Goal: Ask a question: Seek information or help from site administrators or community

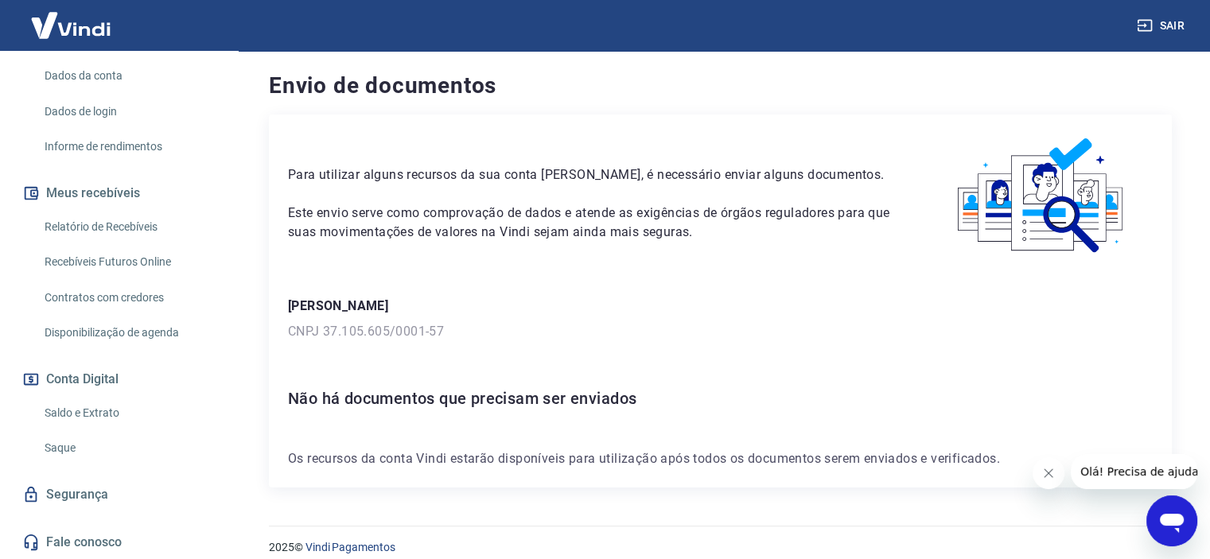
scroll to position [318, 0]
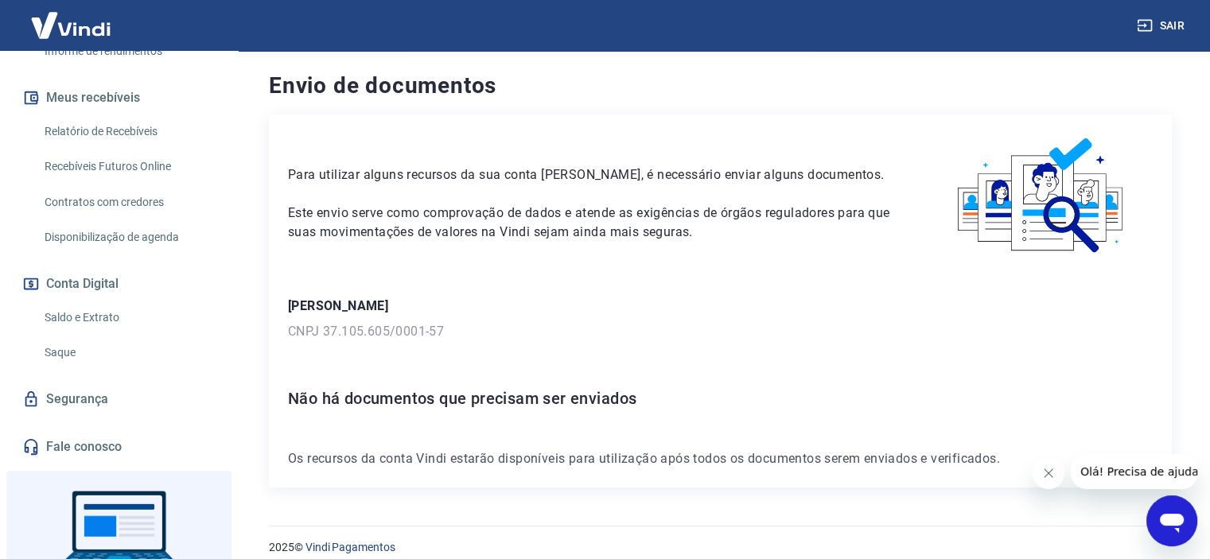
click at [105, 326] on link "Saldo e Extrato" at bounding box center [128, 317] width 181 height 33
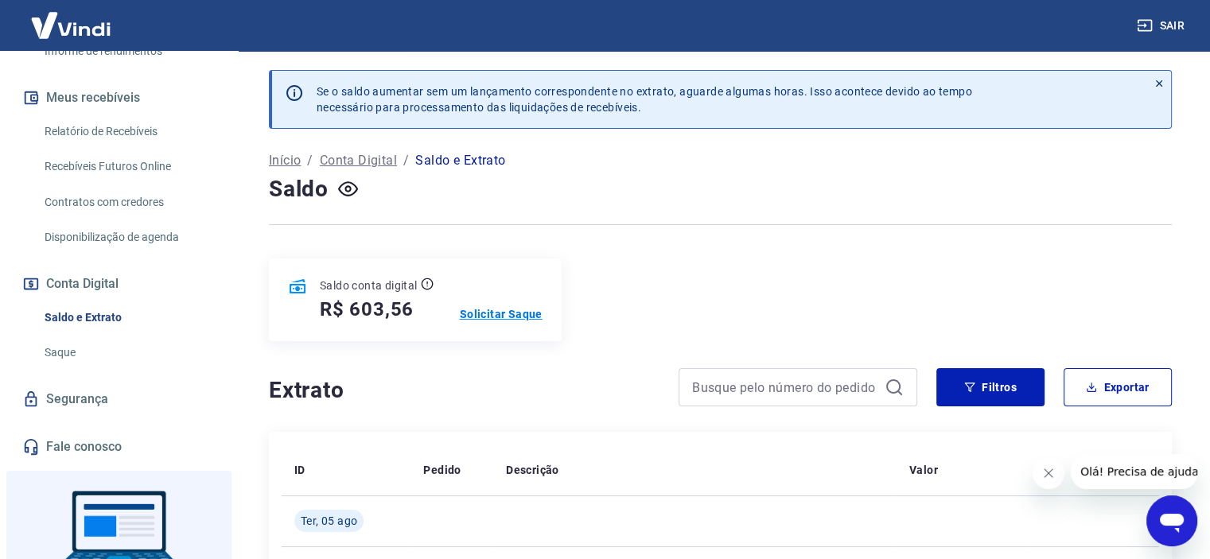
click at [477, 310] on p "Solicitar Saque" at bounding box center [501, 314] width 83 height 16
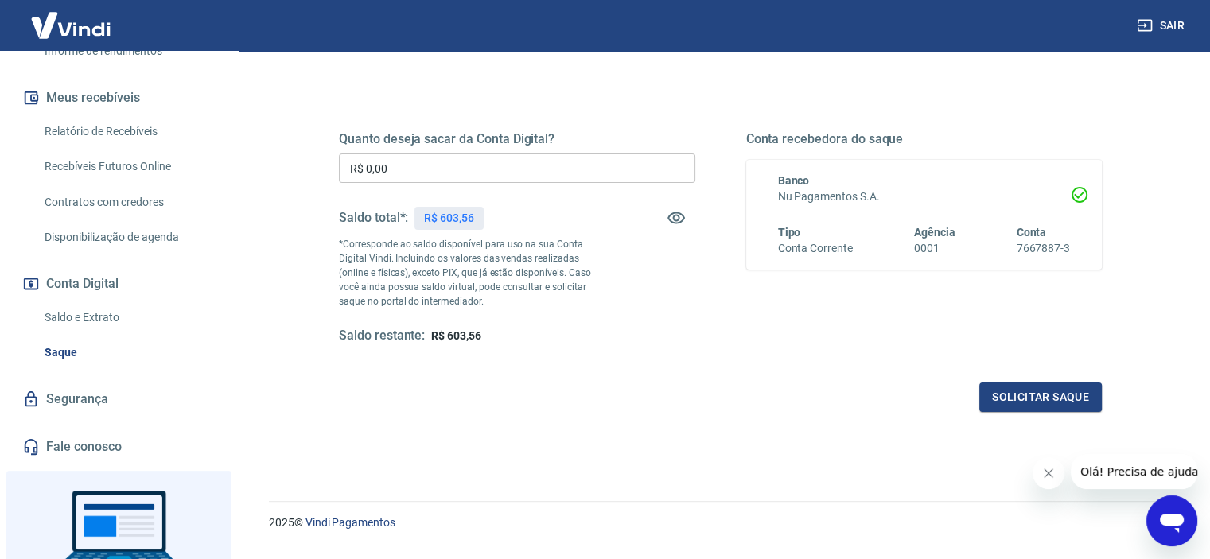
scroll to position [226, 0]
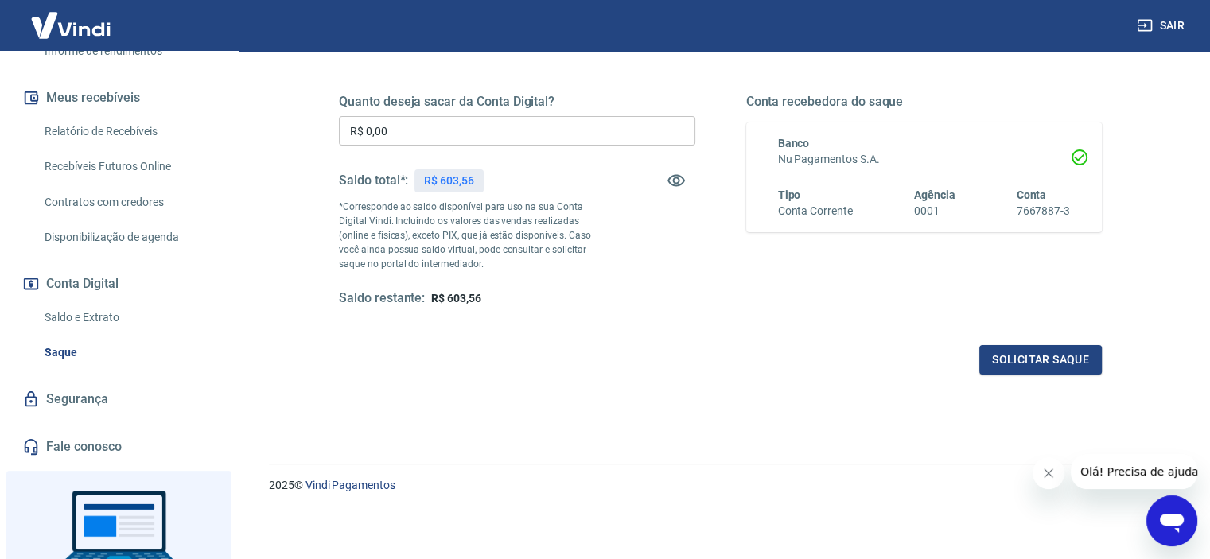
click at [1178, 504] on div "Abrir janela de mensagens" at bounding box center [1172, 521] width 48 height 48
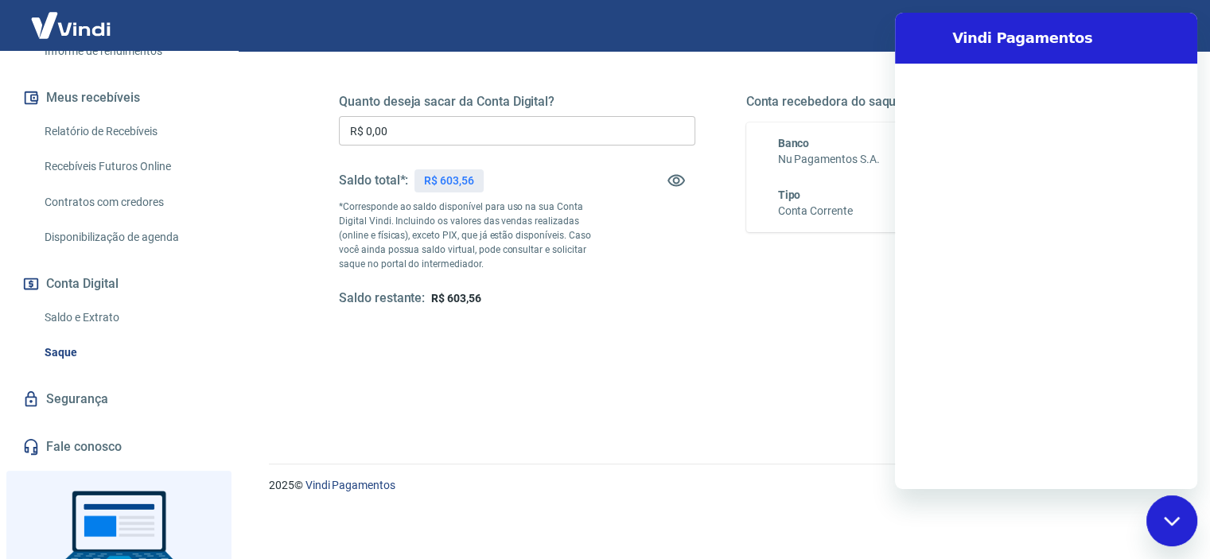
scroll to position [0, 0]
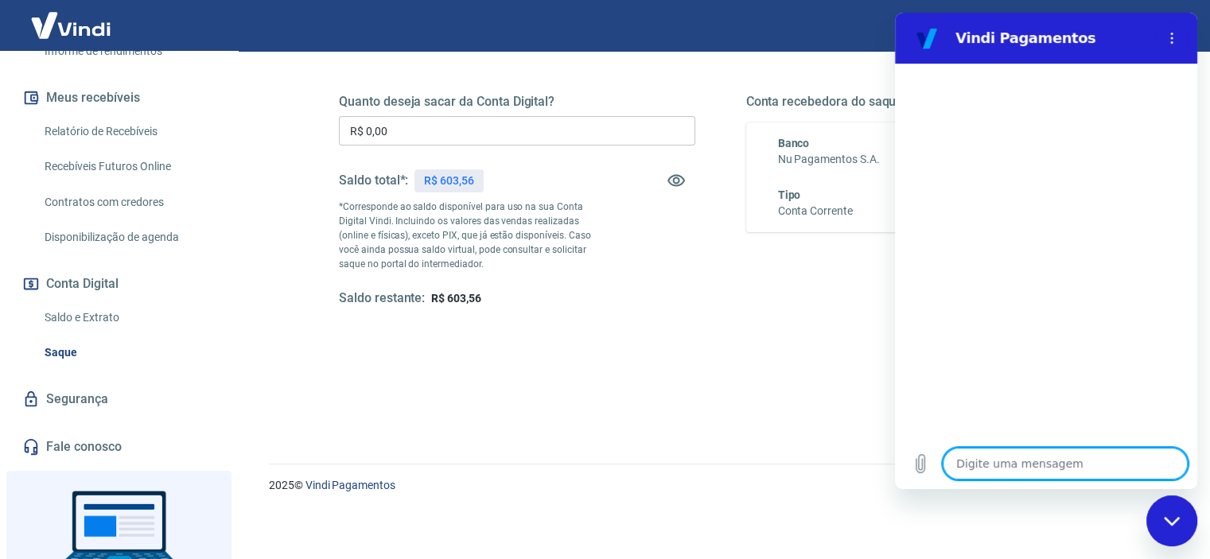
type textarea "O"
type textarea "x"
type textarea "OL"
type textarea "x"
type textarea "OLÁ"
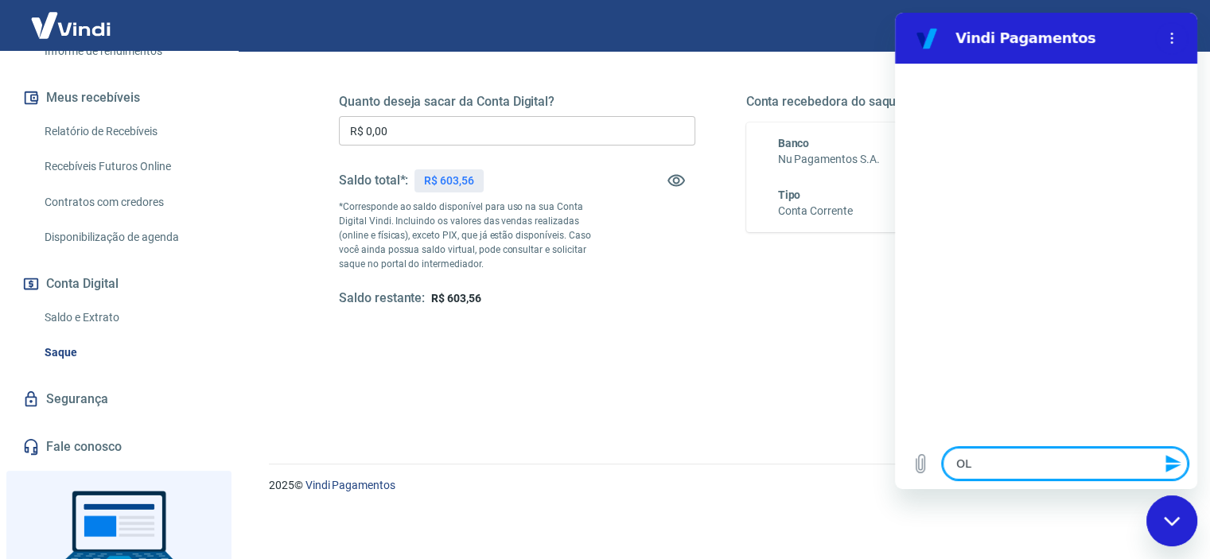
type textarea "x"
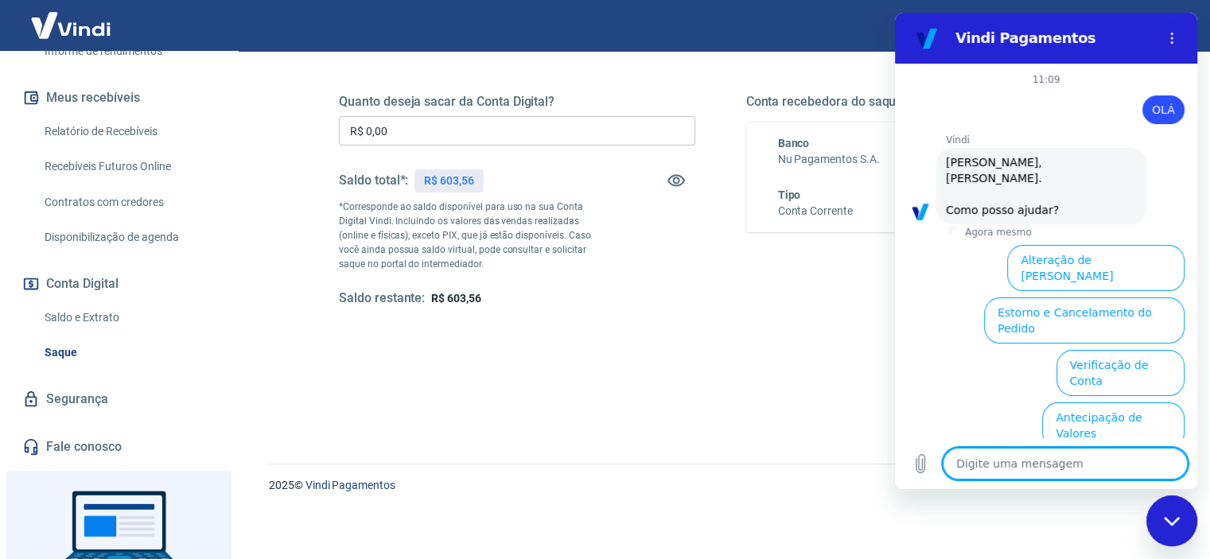
scroll to position [115, 0]
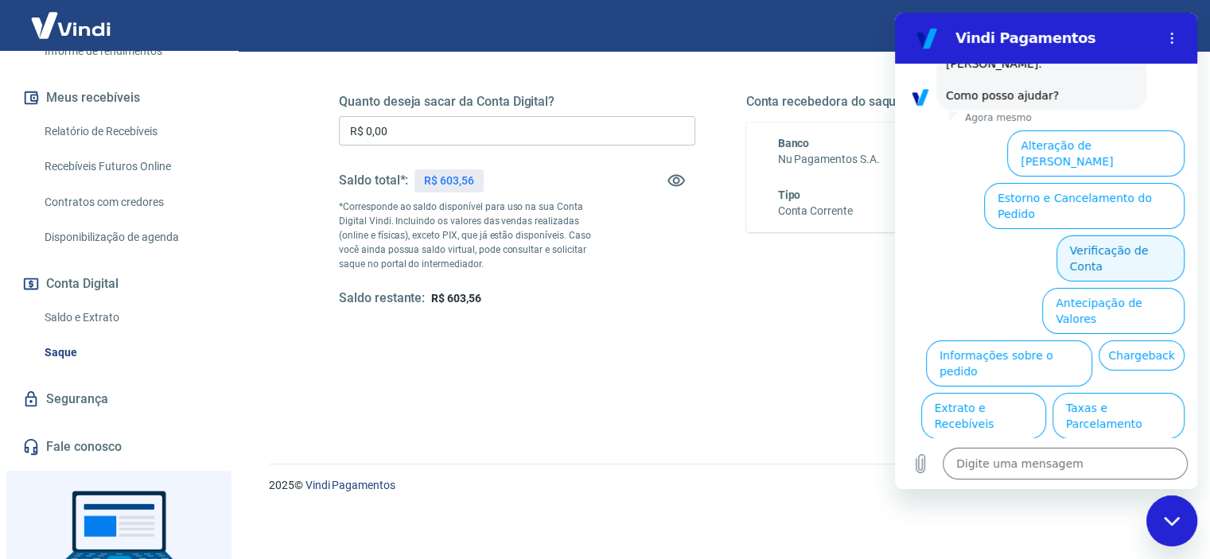
click at [1088, 235] on button "Verificação de Conta" at bounding box center [1120, 258] width 128 height 46
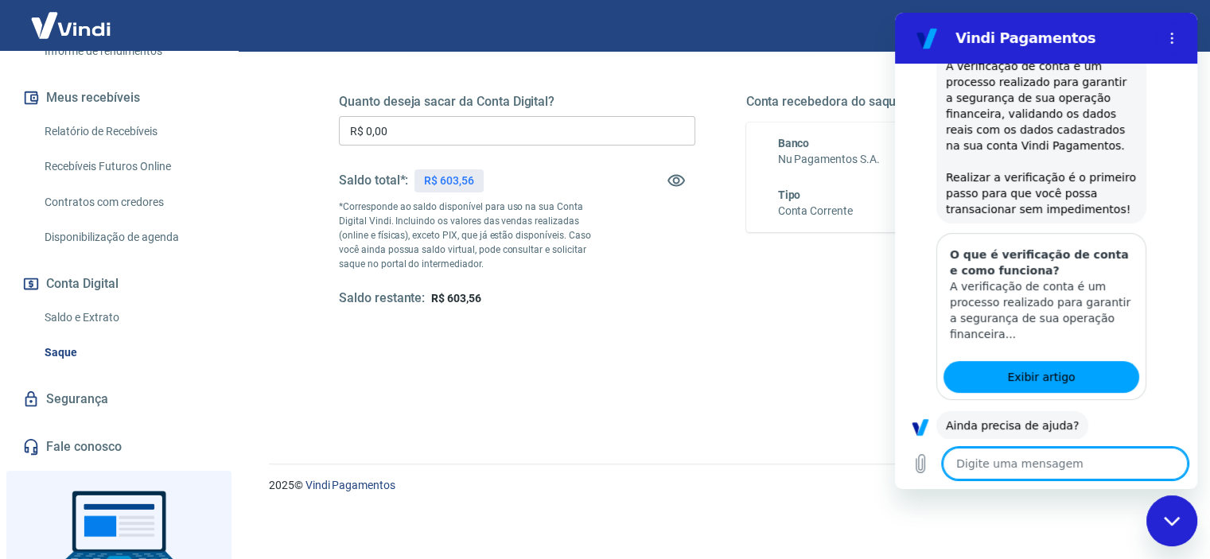
scroll to position [274, 0]
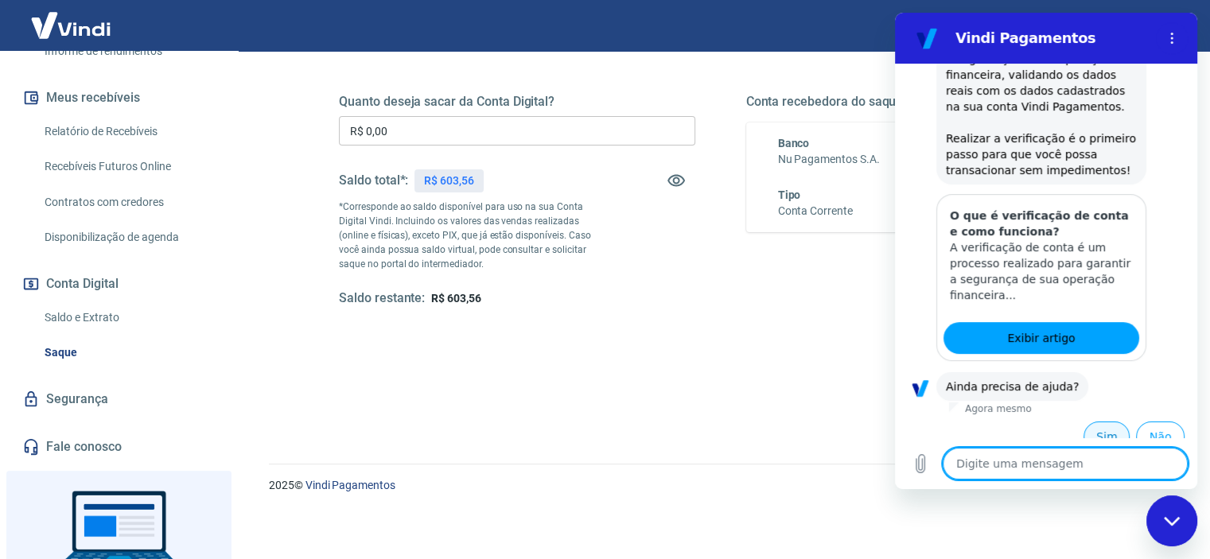
click at [1104, 422] on button "Sim" at bounding box center [1106, 437] width 46 height 30
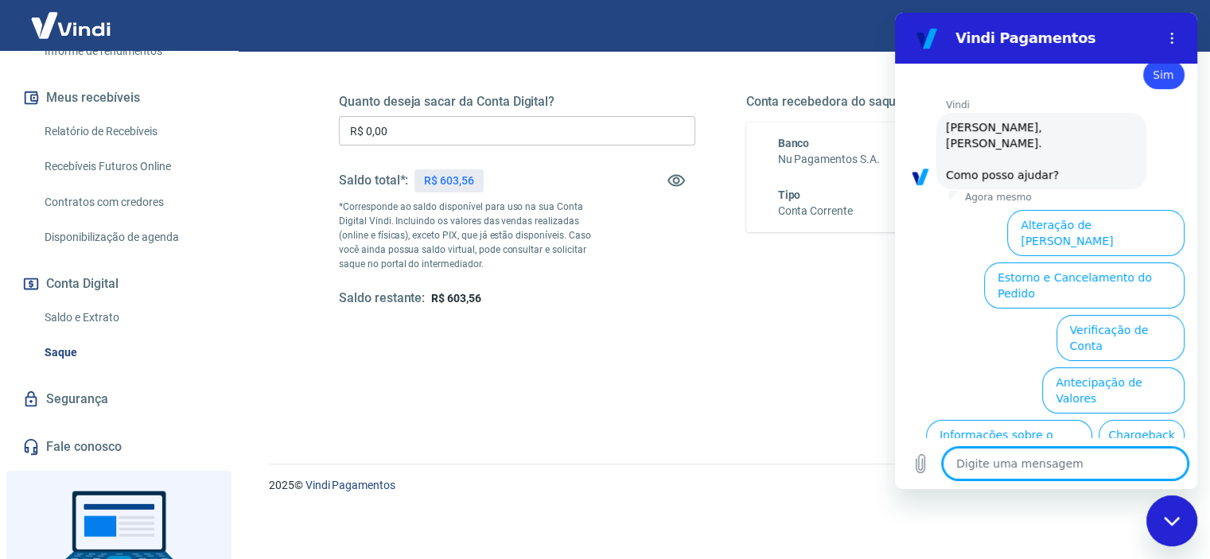
scroll to position [687, 0]
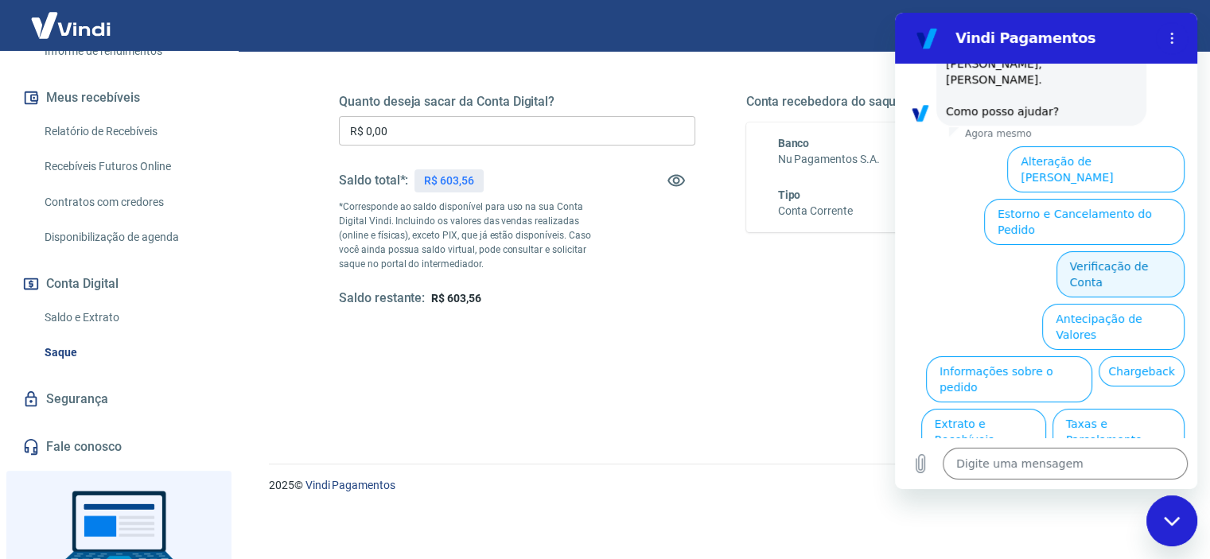
click at [1100, 251] on button "Verificação de Conta" at bounding box center [1120, 274] width 128 height 46
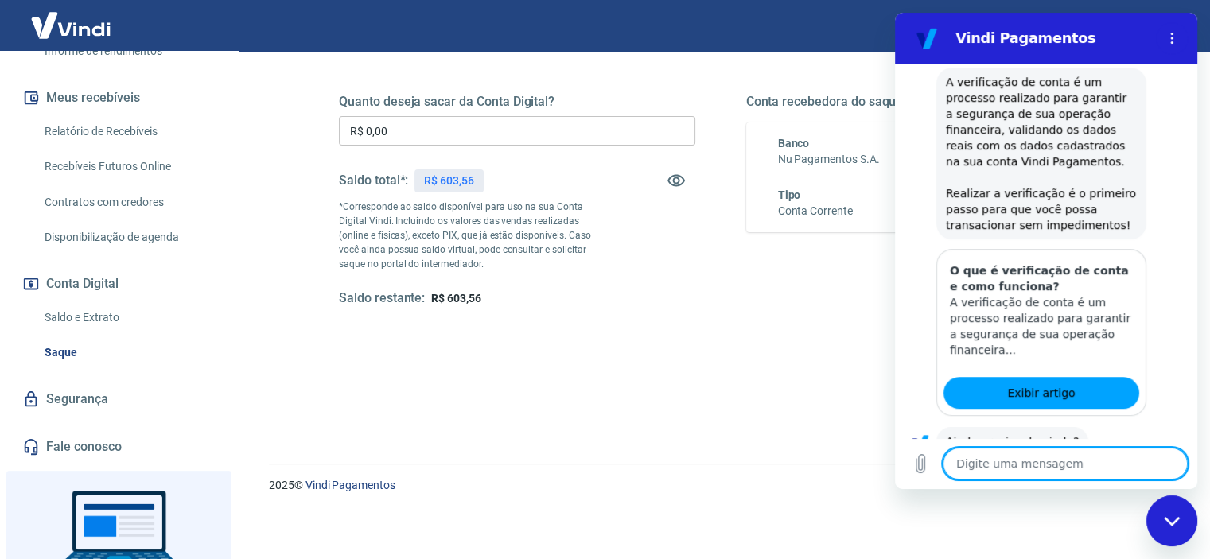
scroll to position [846, 0]
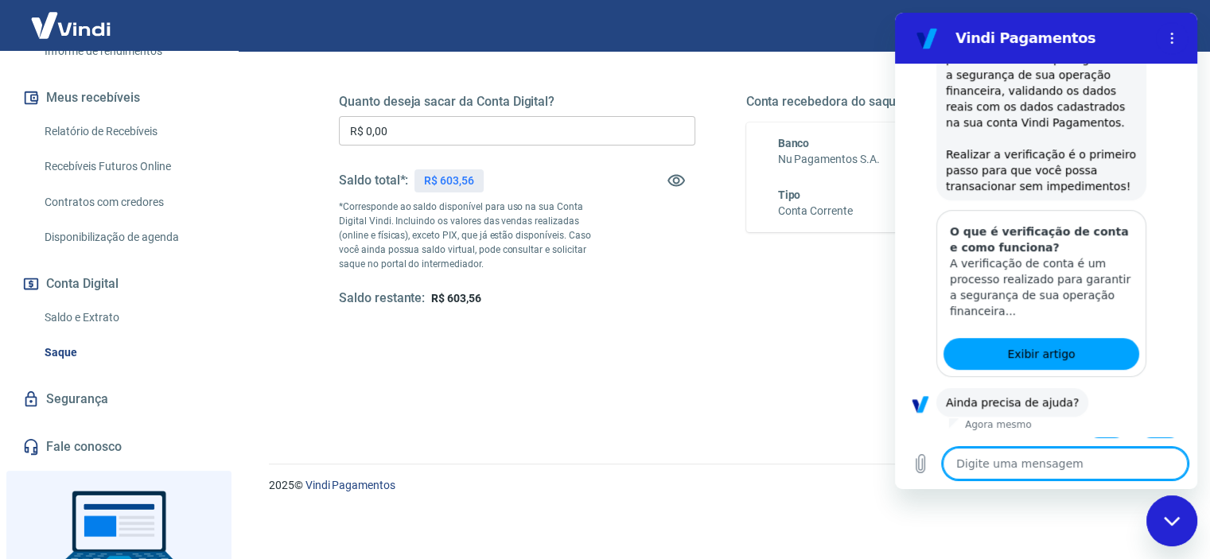
click at [1100, 437] on button "Sim" at bounding box center [1106, 452] width 46 height 30
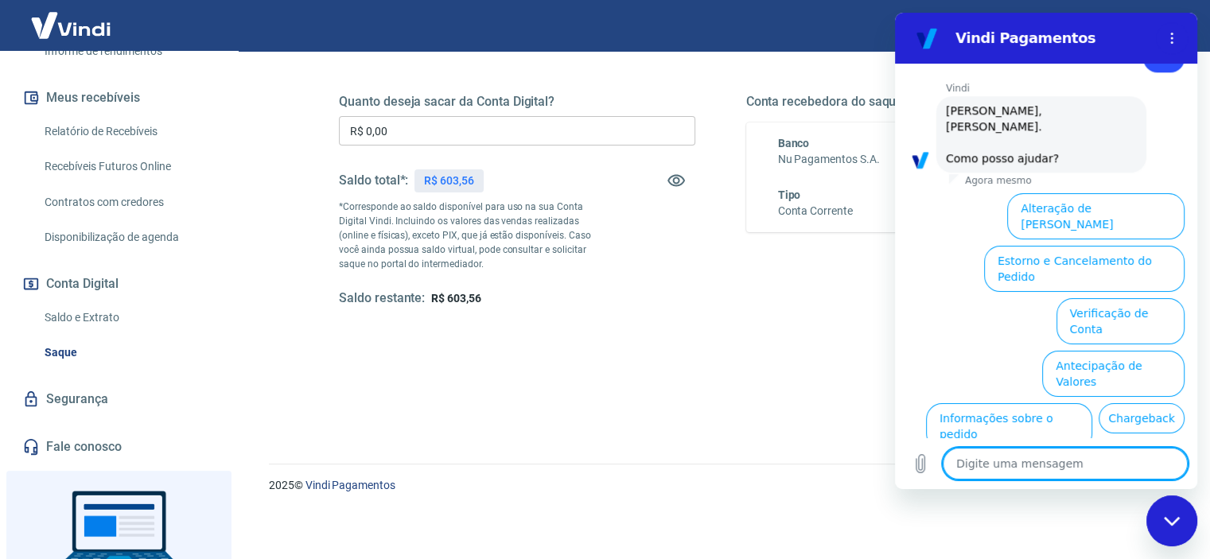
scroll to position [1259, 0]
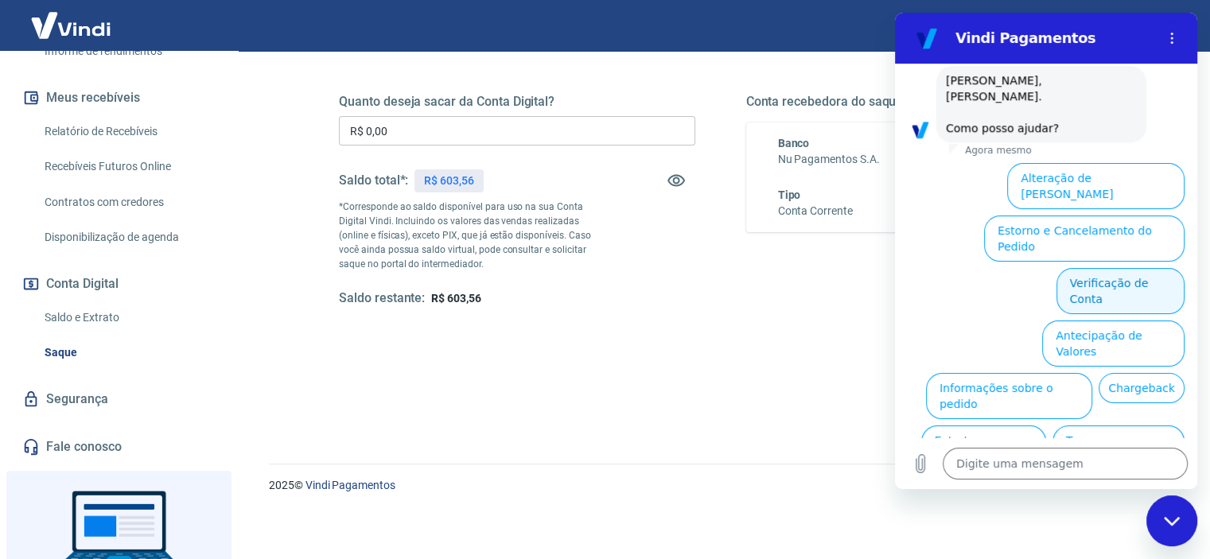
click at [1079, 268] on button "Verificação de Conta" at bounding box center [1120, 291] width 128 height 46
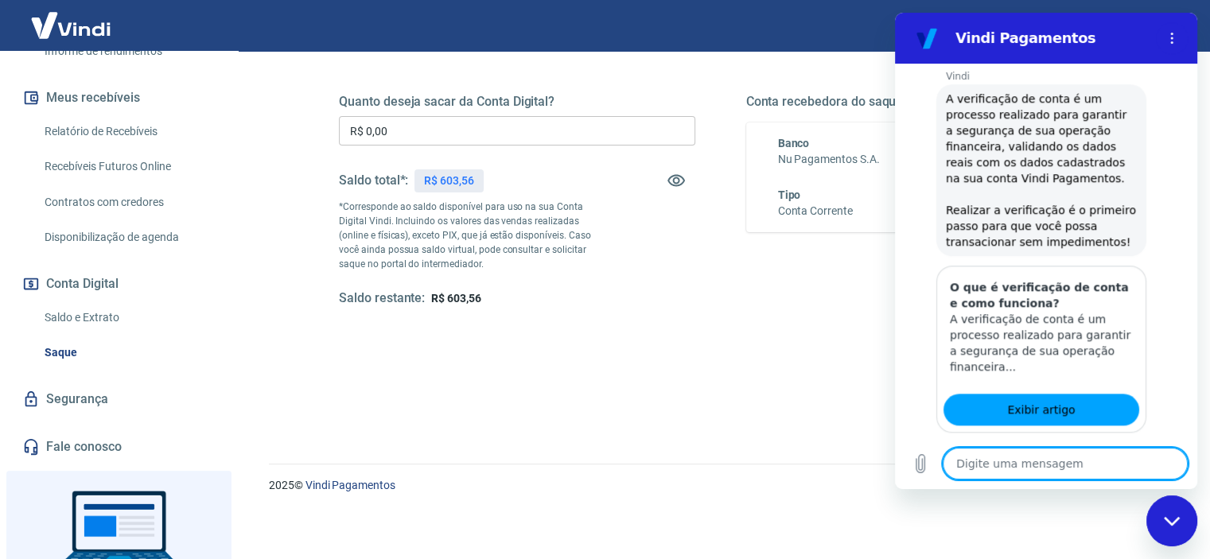
scroll to position [1419, 0]
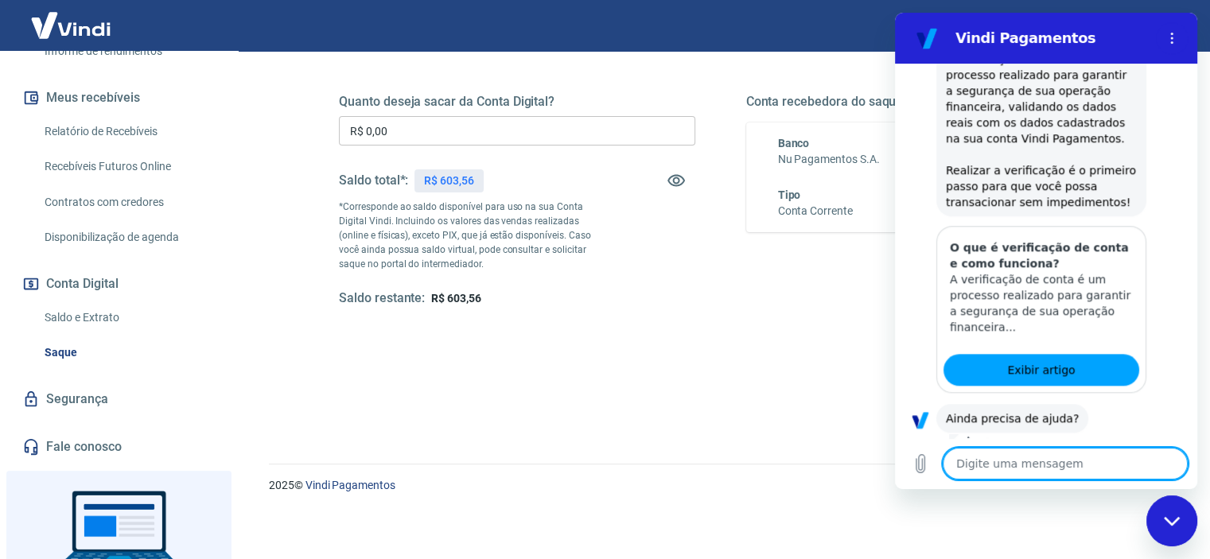
click at [1095, 453] on button "Sim" at bounding box center [1106, 468] width 46 height 30
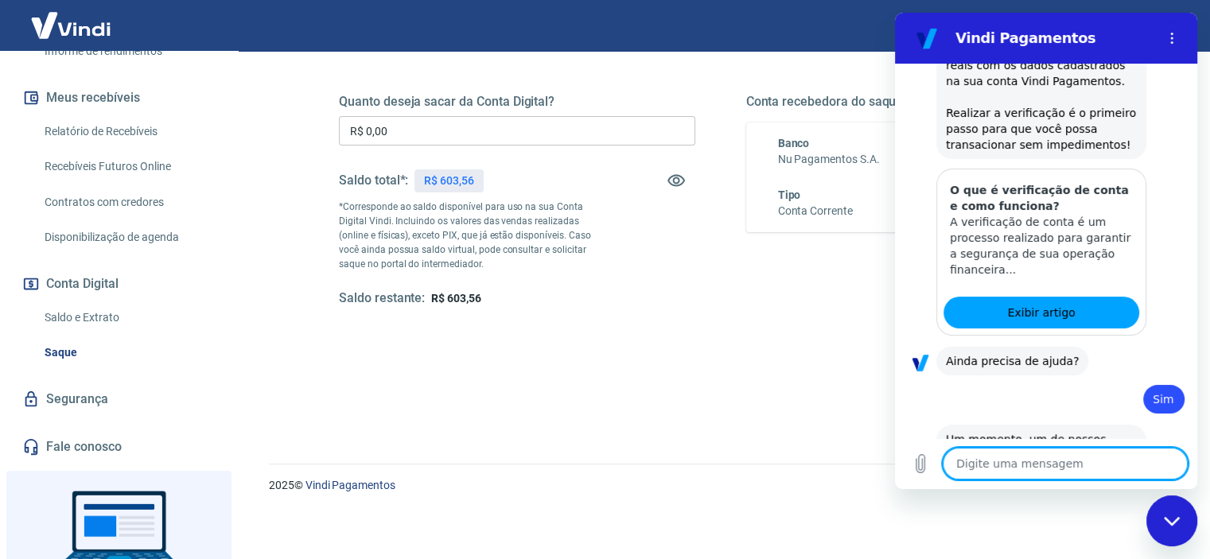
type textarea "x"
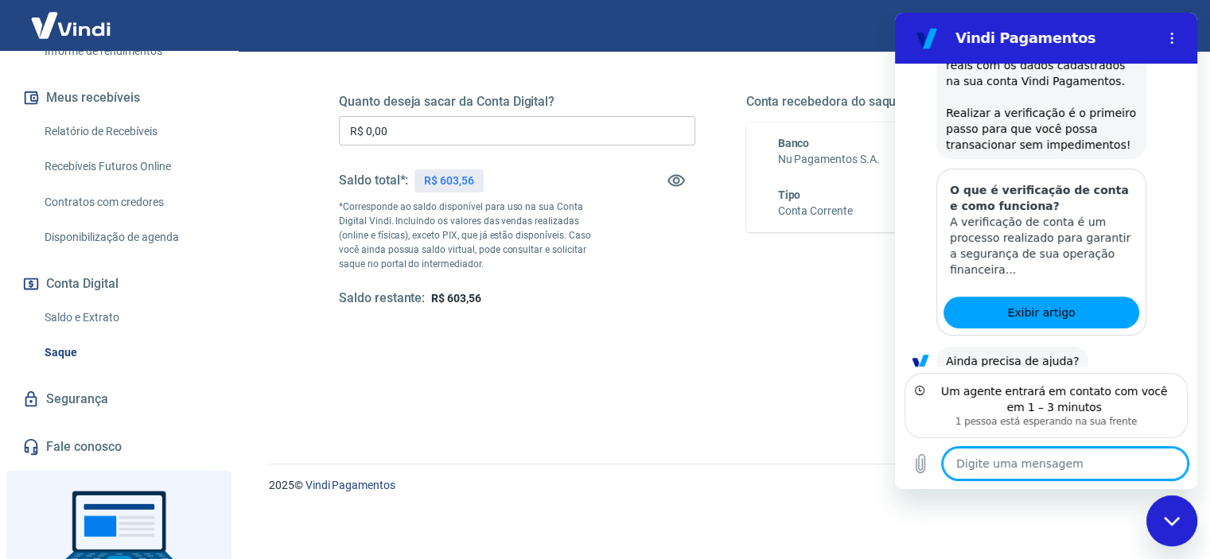
scroll to position [1548, 0]
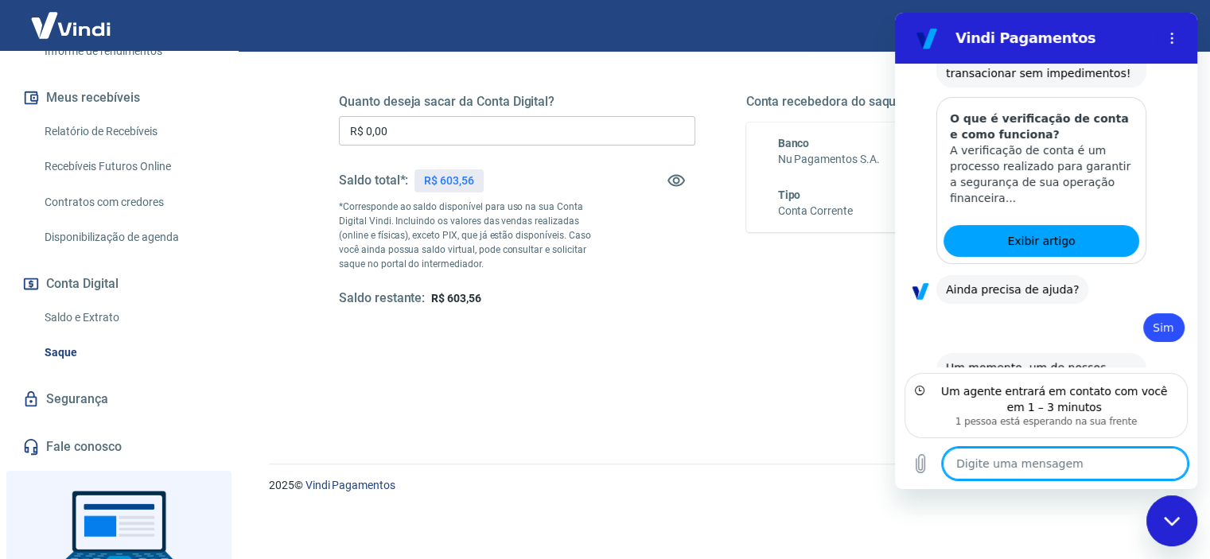
type textarea "O"
type textarea "x"
type textarea "Ol"
type textarea "x"
type textarea "Olp"
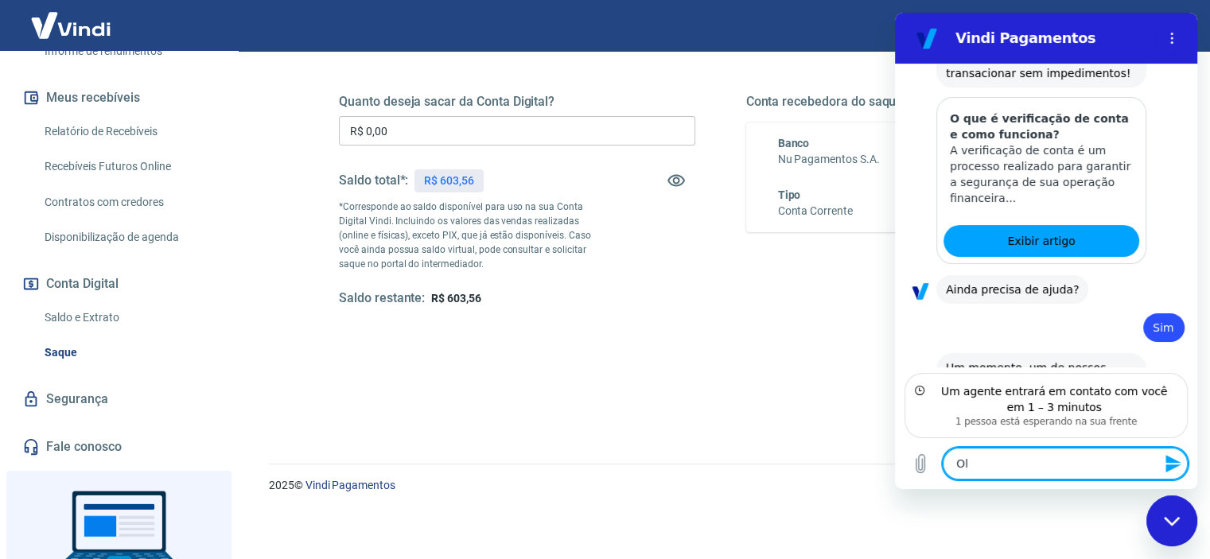
type textarea "x"
type textarea "Olpa"
type textarea "x"
type textarea "Olp"
type textarea "x"
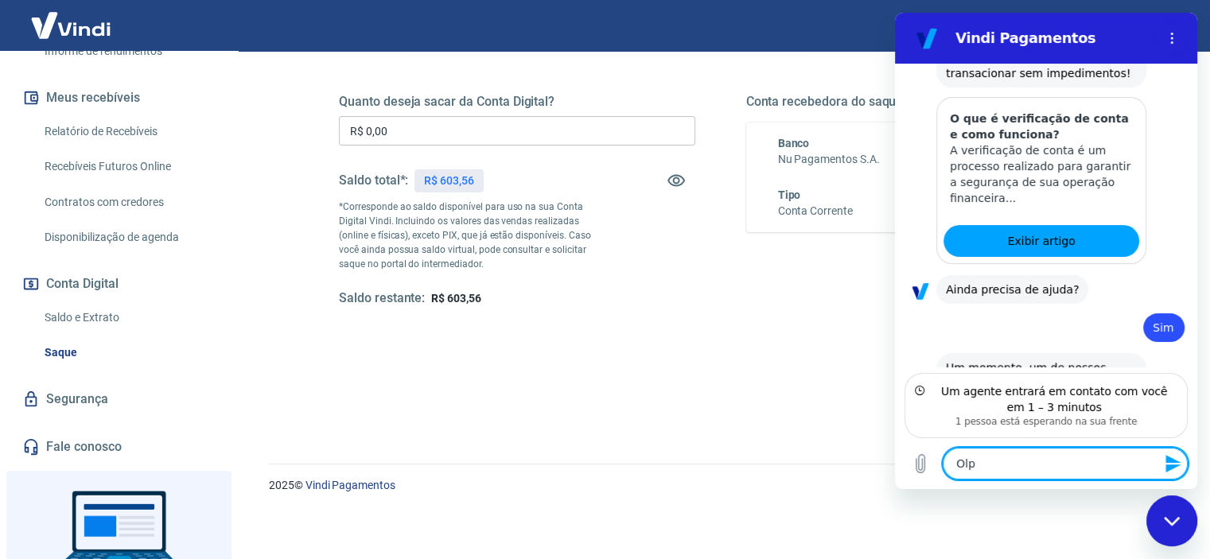
type textarea "Ol"
type textarea "x"
type textarea "Olá"
type textarea "x"
type textarea "Olá!"
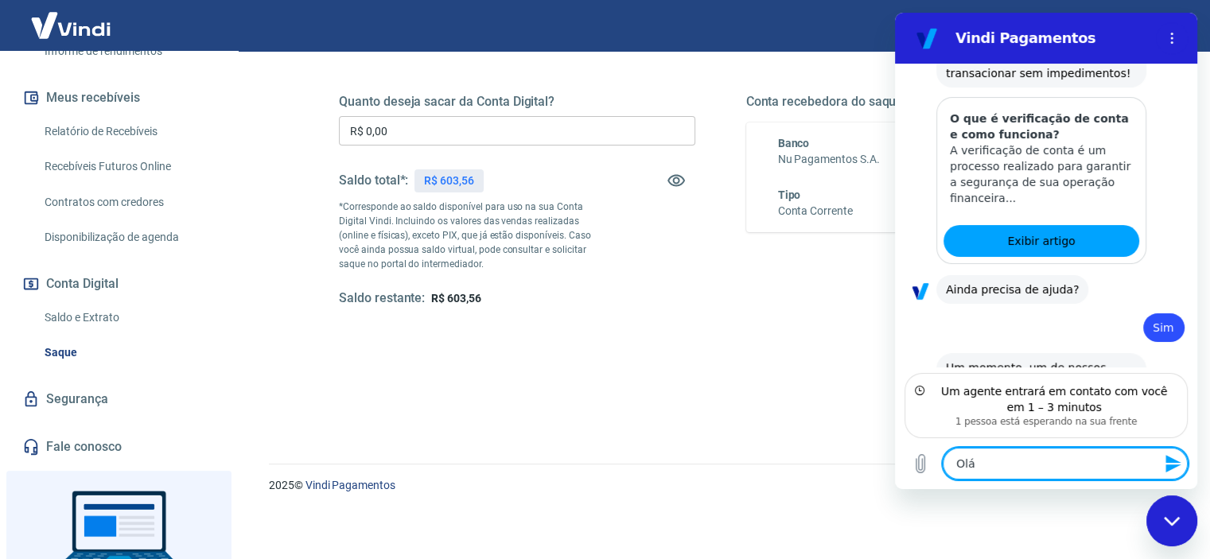
type textarea "x"
type textarea "Olá!"
type textarea "x"
type textarea "Olá! m"
type textarea "x"
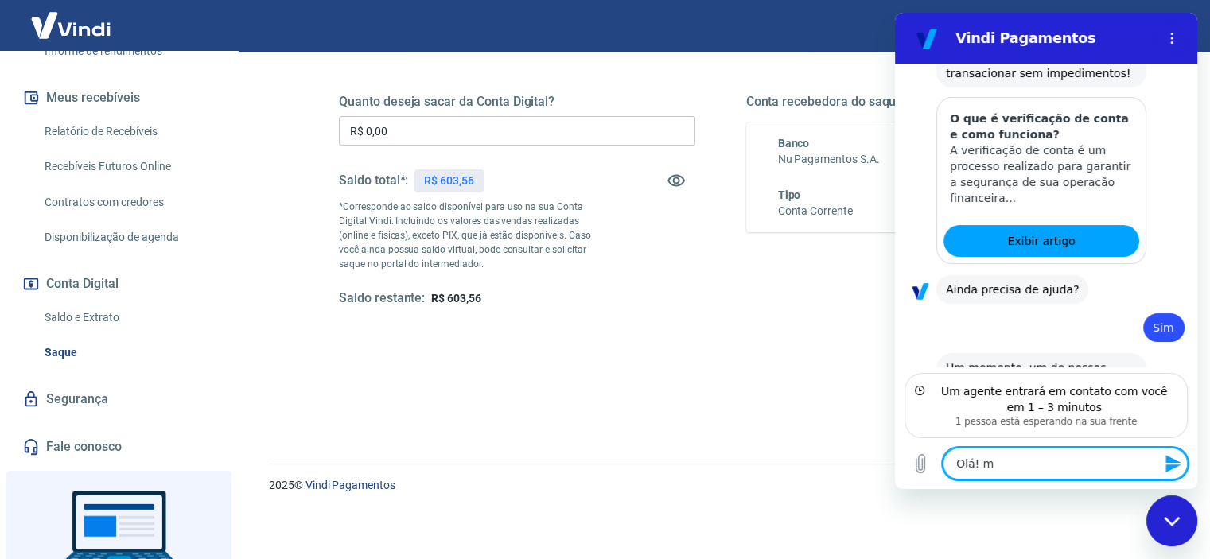
type textarea "Olá!"
type textarea "x"
type textarea "Olá! M"
type textarea "x"
type textarea "Olá! Me"
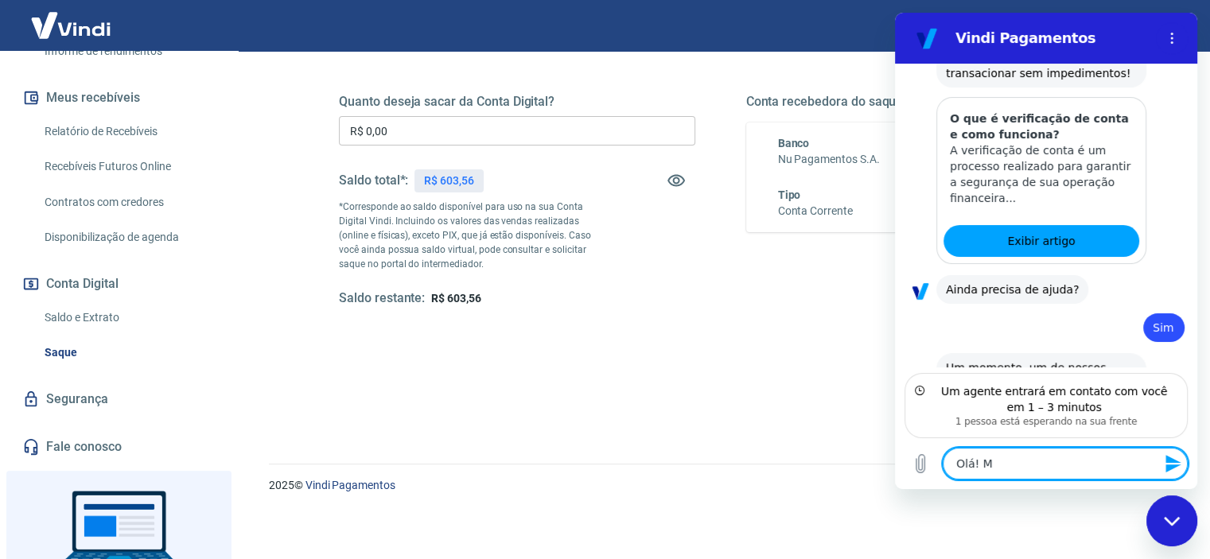
type textarea "x"
type textarea "Olá! Meu"
type textarea "x"
type textarea "Olá! Meu"
type textarea "x"
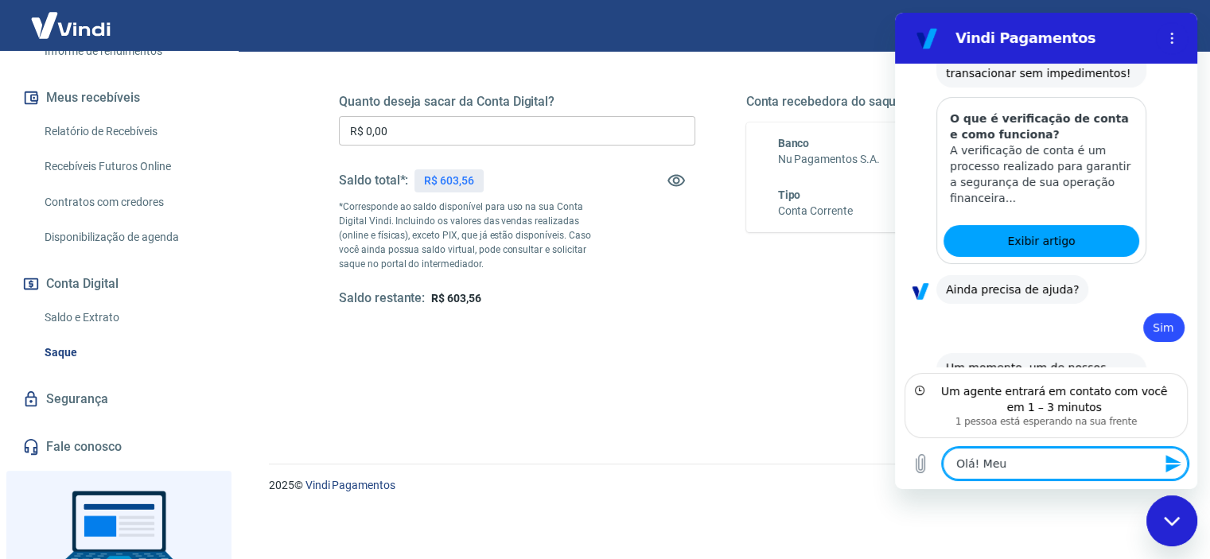
type textarea "Olá! Meu n"
type textarea "x"
type textarea "Olá! Meu no"
type textarea "x"
type textarea "Olá! Meu nom"
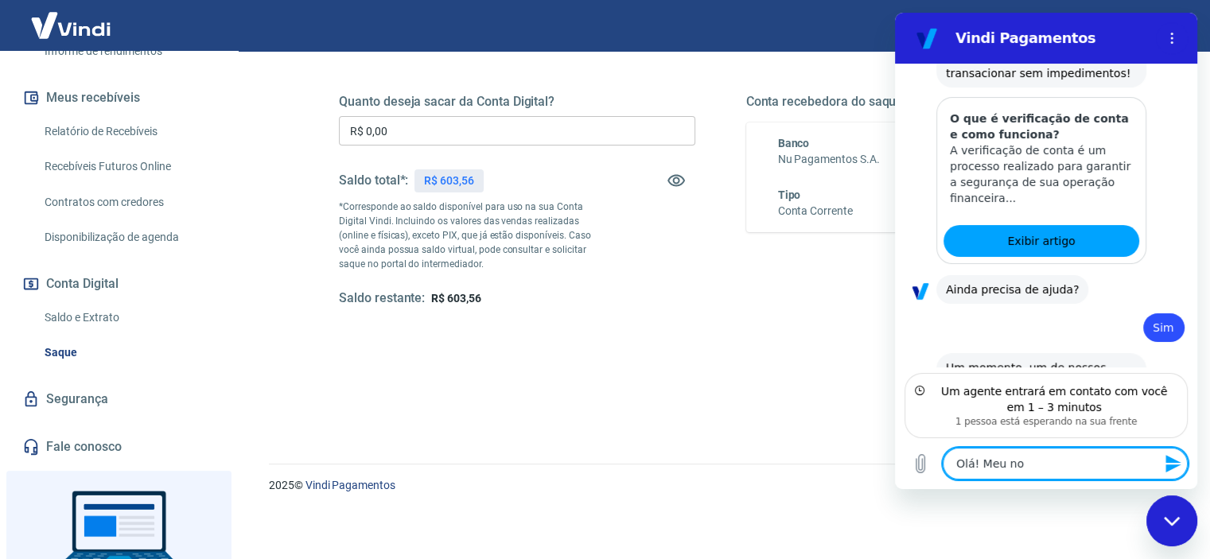
type textarea "x"
type textarea "Olá! Meu nome"
type textarea "x"
type textarea "Olá! Meu nome"
type textarea "x"
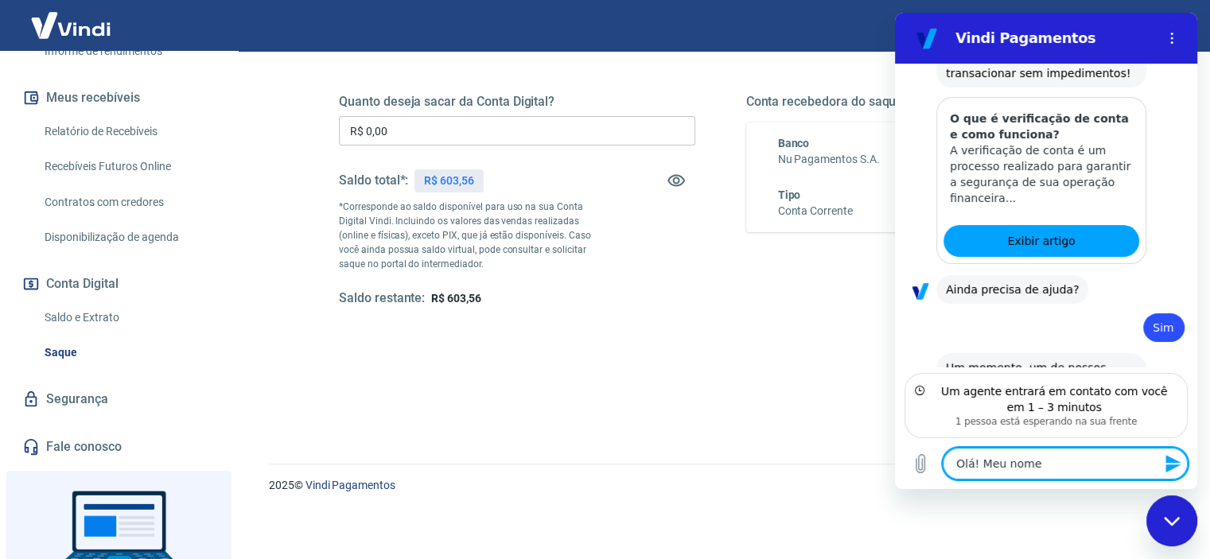
type textarea "Olá! Meu nome é"
type textarea "x"
type textarea "Olá! Meu nome é"
type textarea "x"
type textarea "Olá! Meu nome é B"
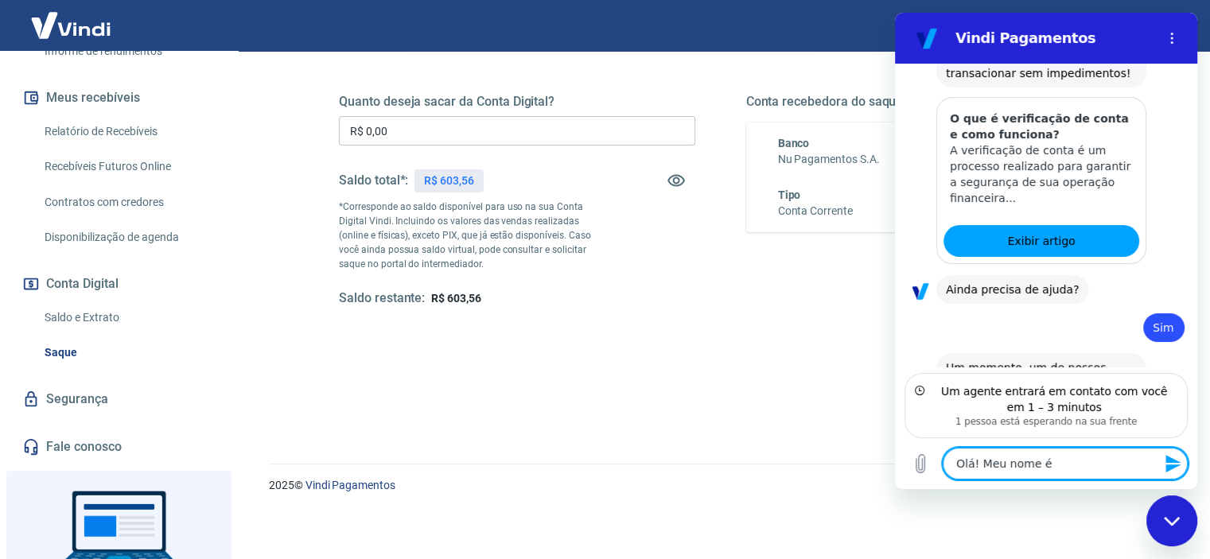
type textarea "x"
type textarea "Olá! Meu nome é Br"
type textarea "x"
type textarea "Olá! Meu nome é [GEOGRAPHIC_DATA]"
type textarea "x"
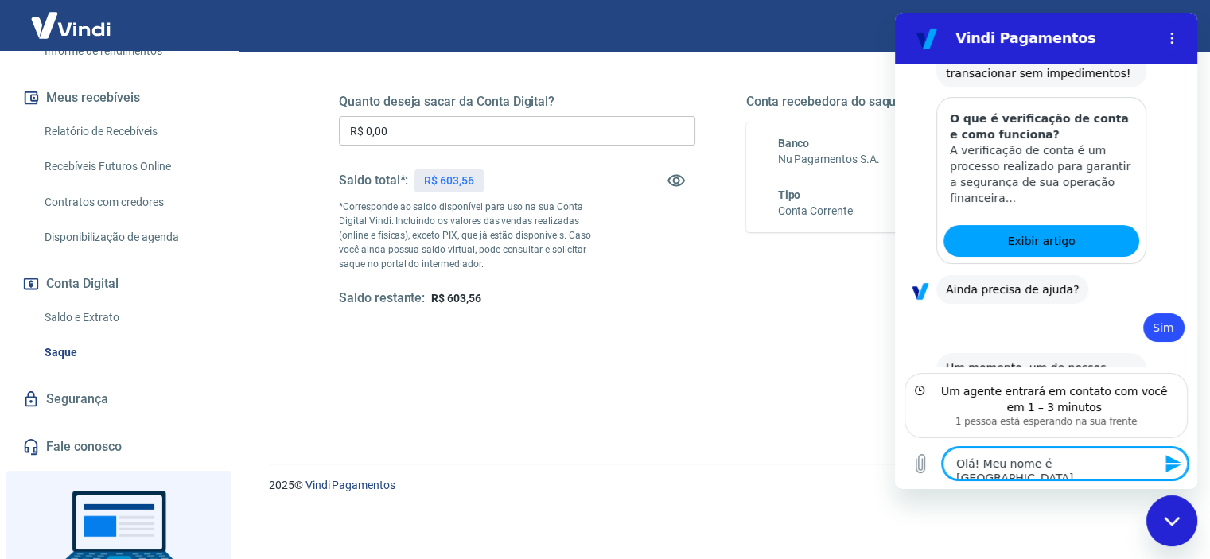
type textarea "Olá! Meu nome é [GEOGRAPHIC_DATA]"
type textarea "x"
type textarea "Olá! Meu nome é [GEOGRAPHIC_DATA]"
type textarea "x"
type textarea "Olá! Meu nome é [PERSON_NAME]"
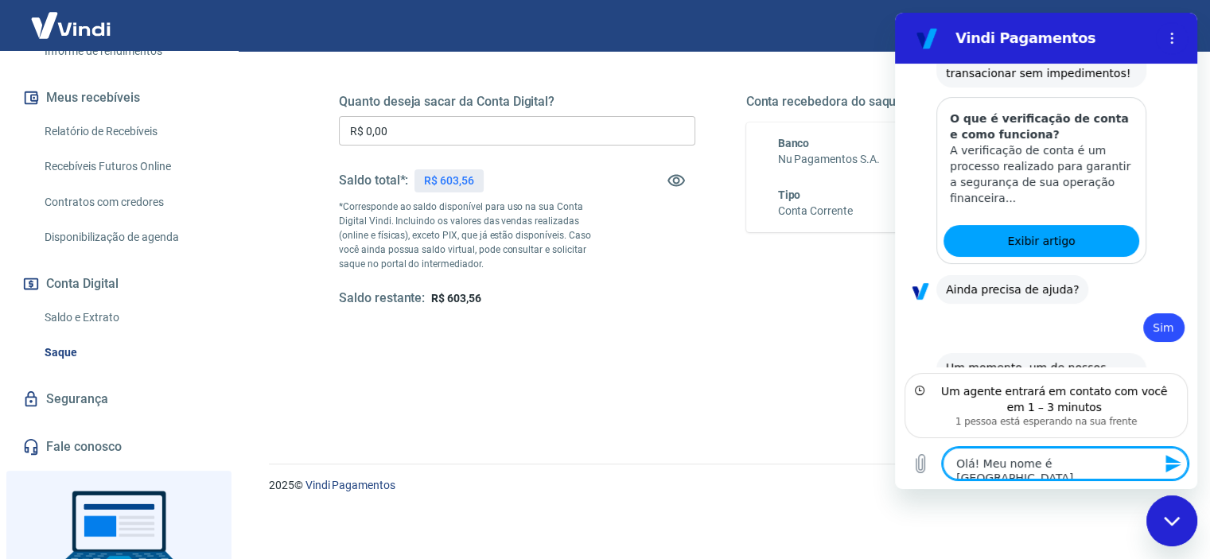
type textarea "x"
type textarea "Olá! Meu nome é [PERSON_NAME]."
type textarea "x"
type textarea "Olá! Meu nome é [PERSON_NAME]."
type textarea "x"
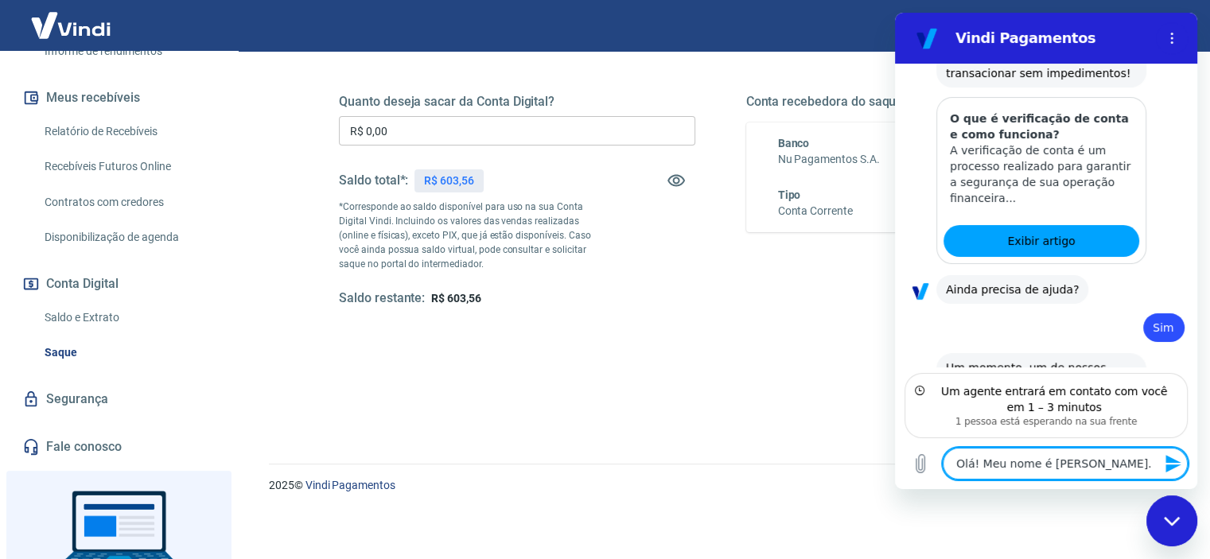
type textarea "Olá! Meu nome é [PERSON_NAME]. E"
type textarea "x"
type textarea "Olá! Meu nome é [PERSON_NAME]. Es"
type textarea "x"
type textarea "Olá! Meu nome é [PERSON_NAME]. Est"
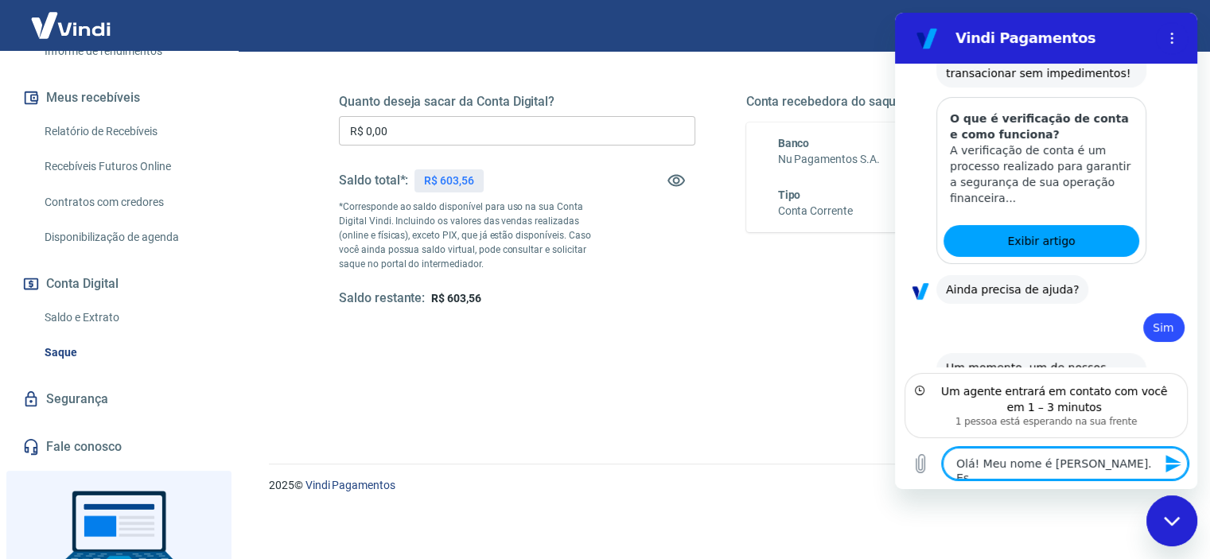
type textarea "x"
type textarea "Olá! Meu nome é [PERSON_NAME]. Esto"
type textarea "x"
type textarea "Olá! Meu nome é [PERSON_NAME]. [GEOGRAPHIC_DATA]"
type textarea "x"
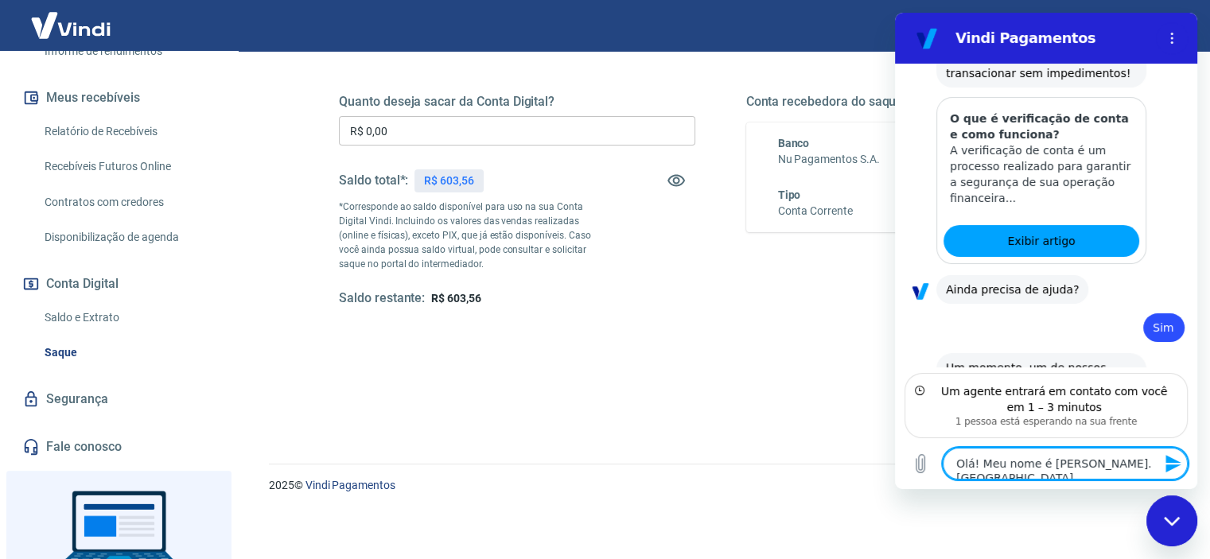
type textarea "Olá! Meu nome é [PERSON_NAME]. [GEOGRAPHIC_DATA]"
type textarea "x"
type textarea "Olá! Meu nome é [PERSON_NAME]. Estou t"
type textarea "x"
type textarea "Olá! Meu nome é [PERSON_NAME]. Estou te"
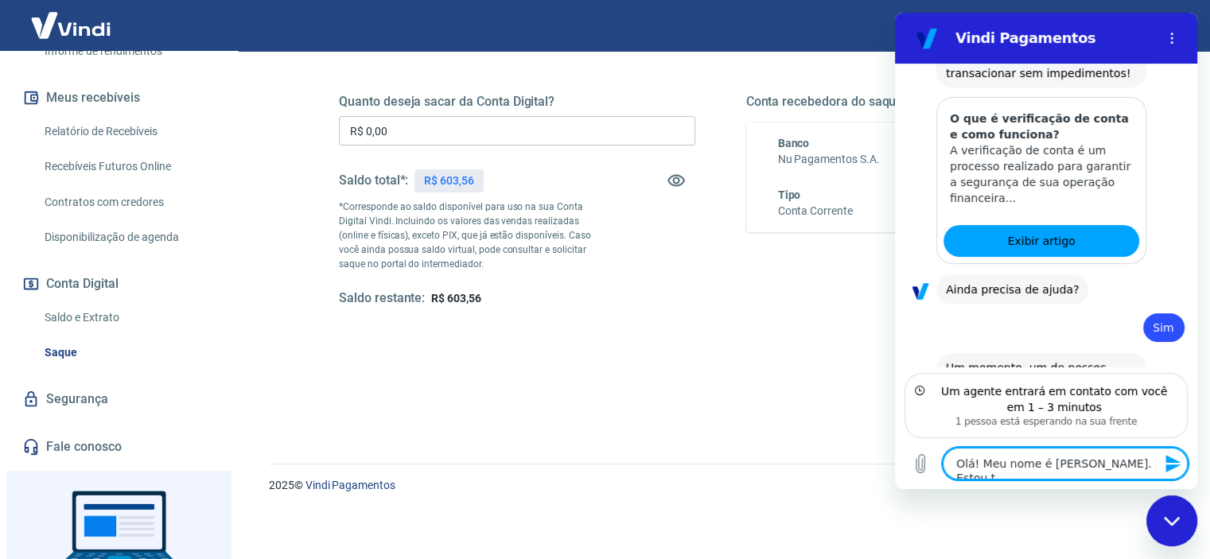
type textarea "x"
type textarea "Olá! Meu nome é [PERSON_NAME]. Estou ten"
type textarea "x"
type textarea "Olá! Meu nome é [PERSON_NAME]. Estou tend"
type textarea "x"
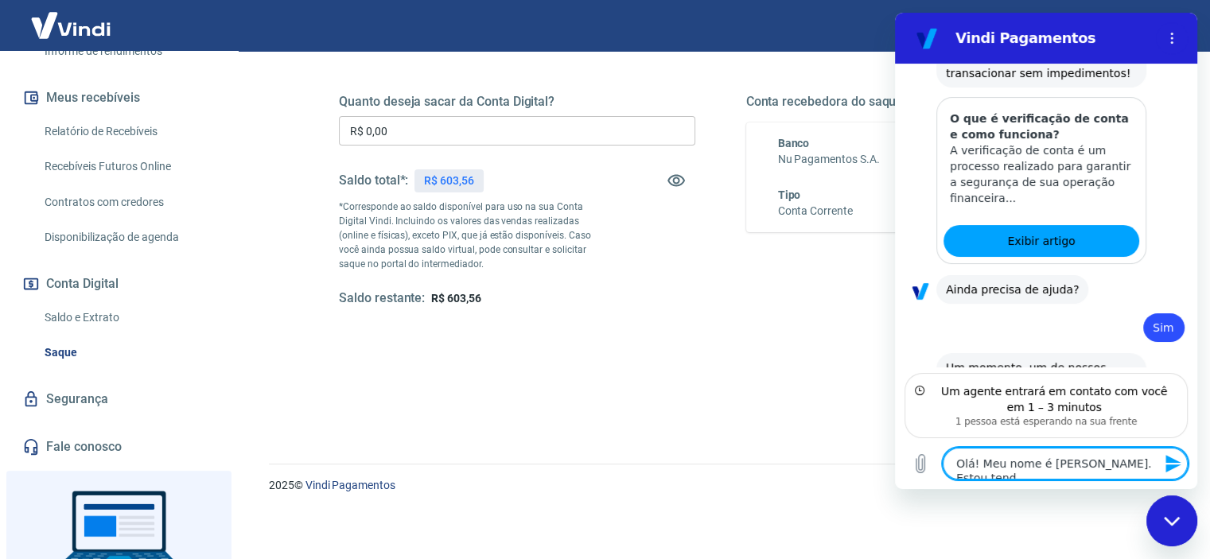
type textarea "Olá! Meu nome é [PERSON_NAME]. Estou tendo"
type textarea "x"
type textarea "Olá! Meu nome é [PERSON_NAME]. Estou tendo"
type textarea "x"
type textarea "Olá! Meu nome é [PERSON_NAME]. Estou tendo d"
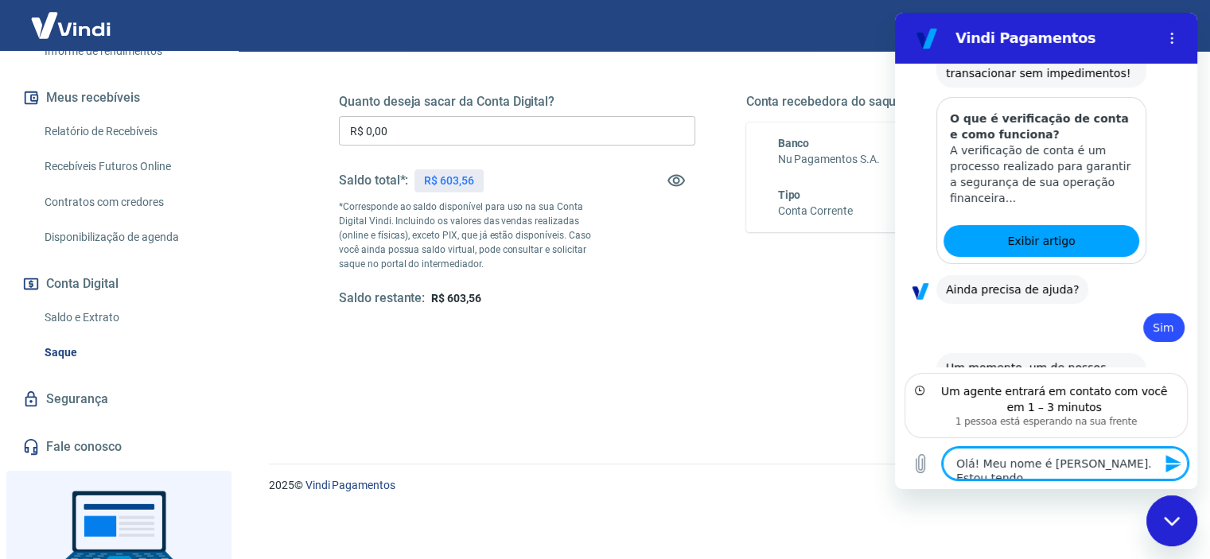
type textarea "x"
type textarea "Olá! Meu nome é [PERSON_NAME]. Estou tendo di"
type textarea "x"
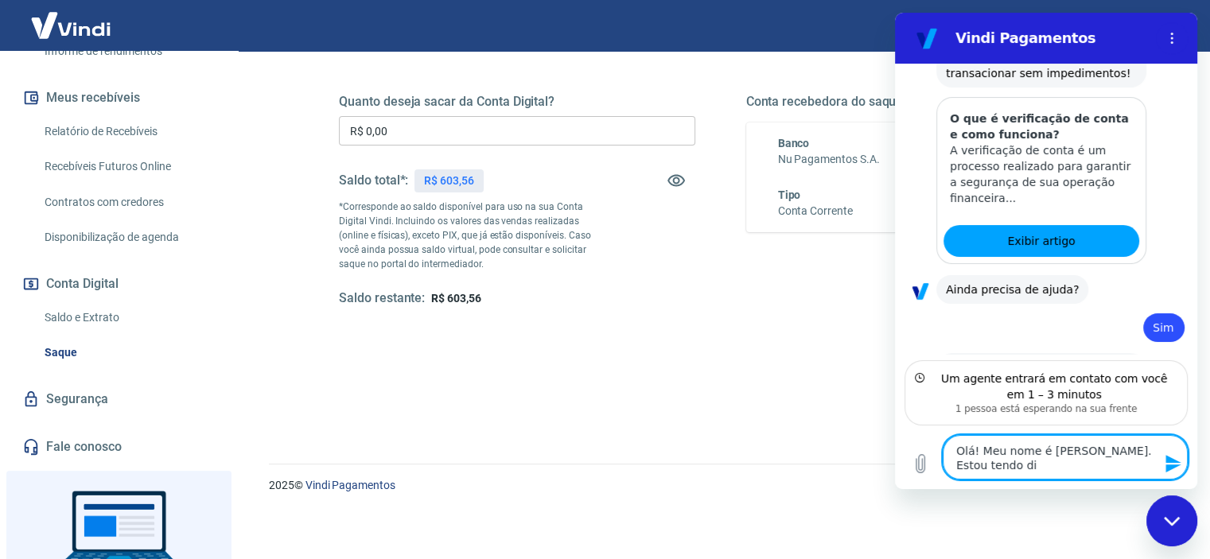
type textarea "Olá! Meu nome é [PERSON_NAME]. Estou tendo dif"
type textarea "x"
type textarea "Olá! Meu nome é [PERSON_NAME]. Estou tendo difi"
type textarea "x"
type textarea "Olá! Meu nome é [PERSON_NAME]. Estou tendo dific"
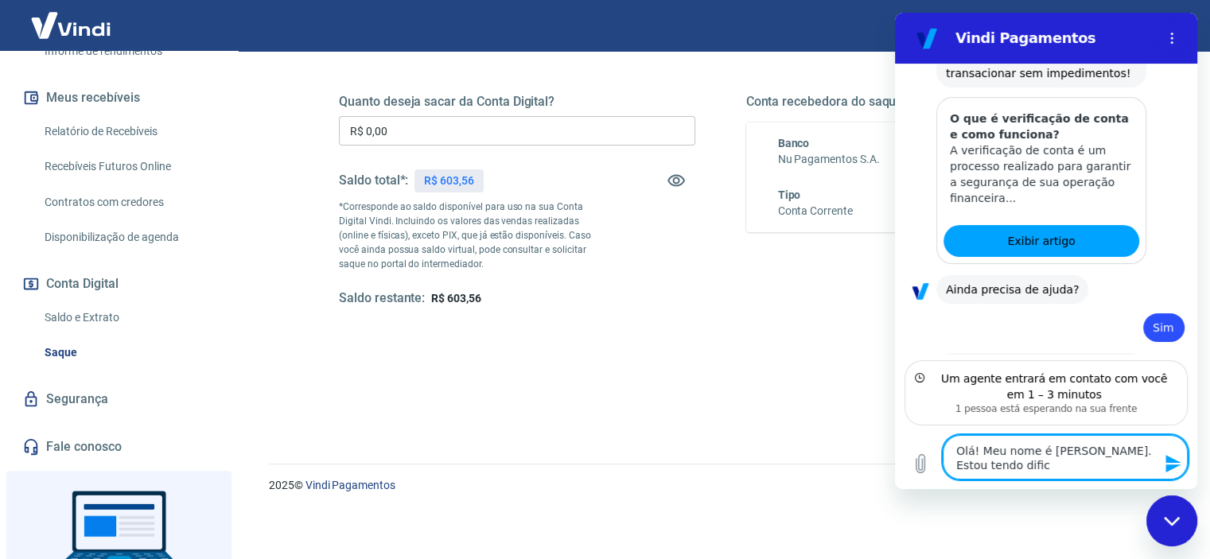
type textarea "x"
type textarea "Olá! Meu nome é [PERSON_NAME]. Estou tendo dificu"
type textarea "x"
type textarea "Olá! Meu nome é [PERSON_NAME]. Estou tendo dificul"
type textarea "x"
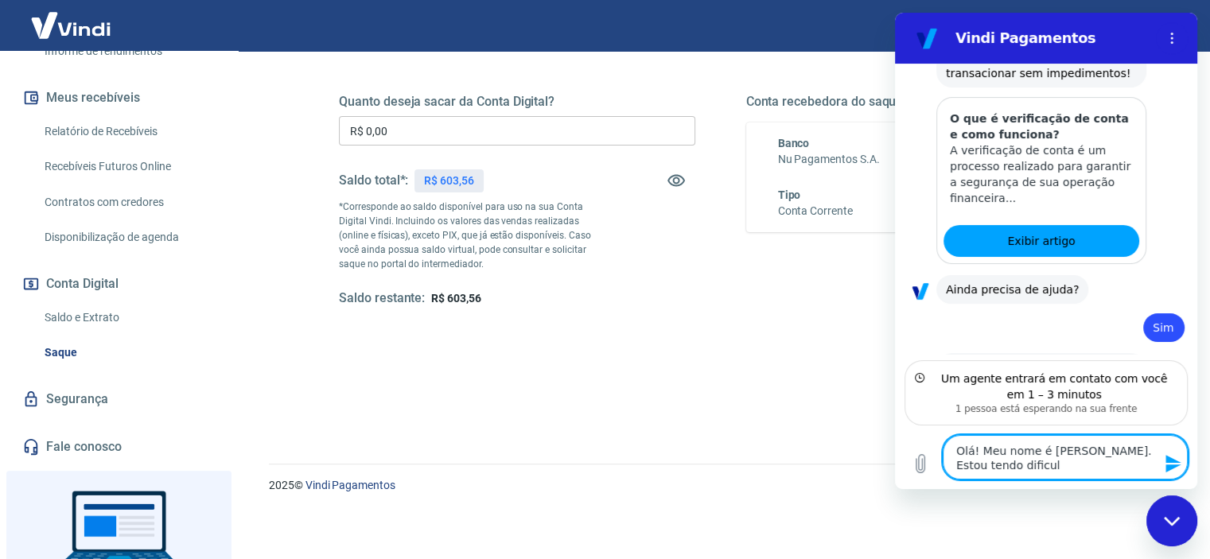
type textarea "Olá! Meu nome é [PERSON_NAME]. Estou tendo dificuld"
type textarea "x"
type textarea "Olá! Meu nome é [PERSON_NAME]. Estou tendo dificulda"
type textarea "x"
type textarea "Olá! Meu nome é [PERSON_NAME]. Estou tendo dificuldad"
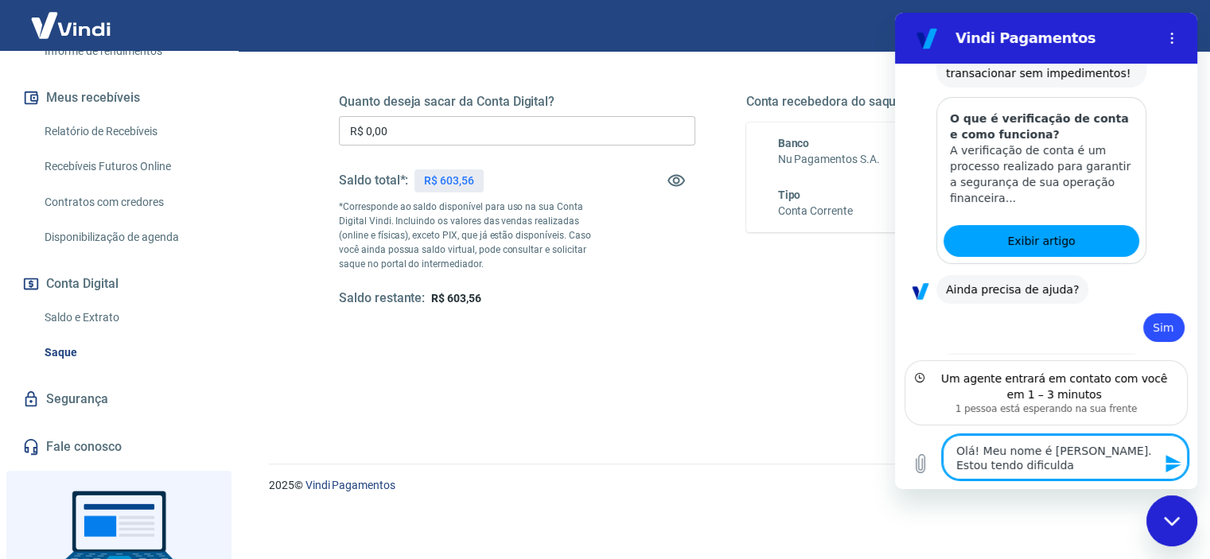
type textarea "x"
type textarea "Olá! Meu nome é [PERSON_NAME]. Estou tendo dificuldade"
type textarea "x"
type textarea "Olá! Meu nome é [PERSON_NAME]. Estou tendo dificuldades"
type textarea "x"
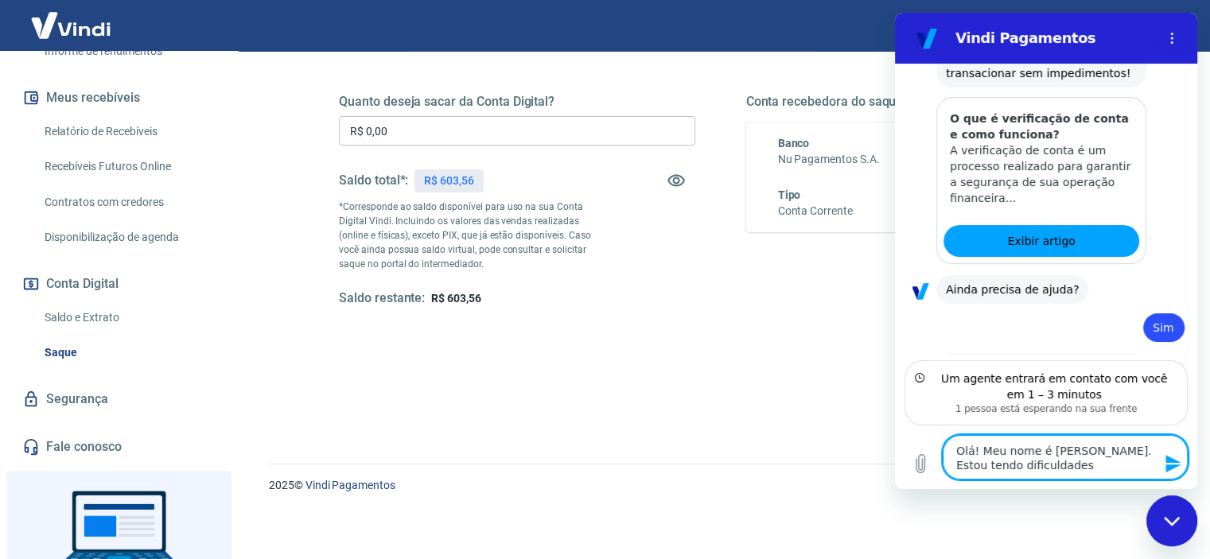
type textarea "Olá! Meu nome é [PERSON_NAME]. Estou tendo dificuldades"
type textarea "x"
type textarea "Olá! Meu nome é [PERSON_NAME]. Estou tendo dificuldades c"
type textarea "x"
type textarea "Olá! Meu nome é [PERSON_NAME]. Estou tendo dificuldades co"
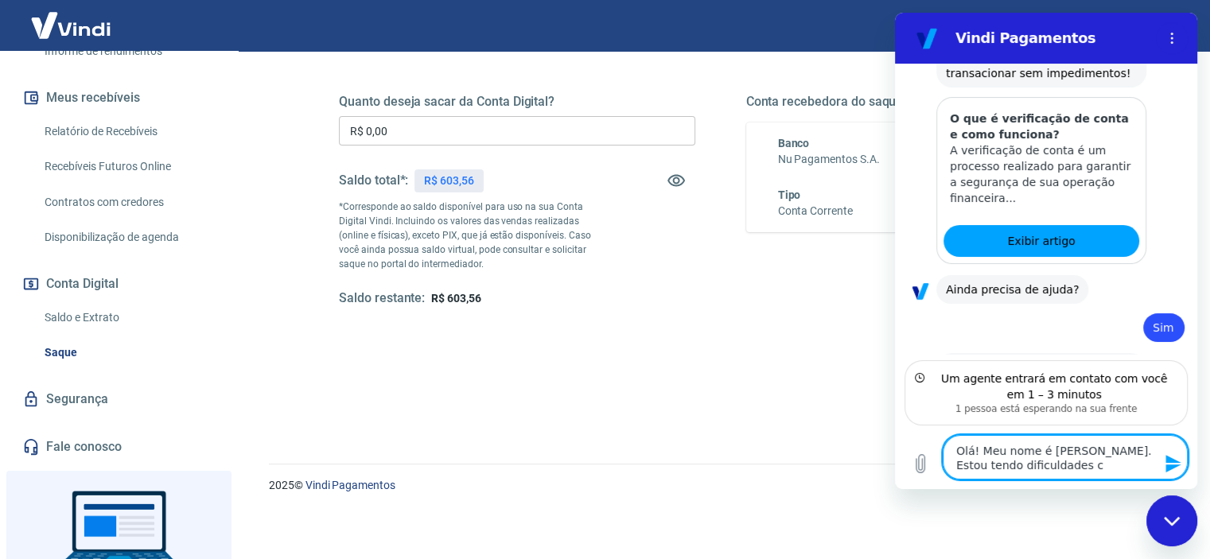
type textarea "x"
type textarea "Olá! Meu nome é [PERSON_NAME]. Estou tendo dificuldades com"
type textarea "x"
type textarea "Olá! Meu nome é [PERSON_NAME]. Estou tendo dificuldades com"
type textarea "x"
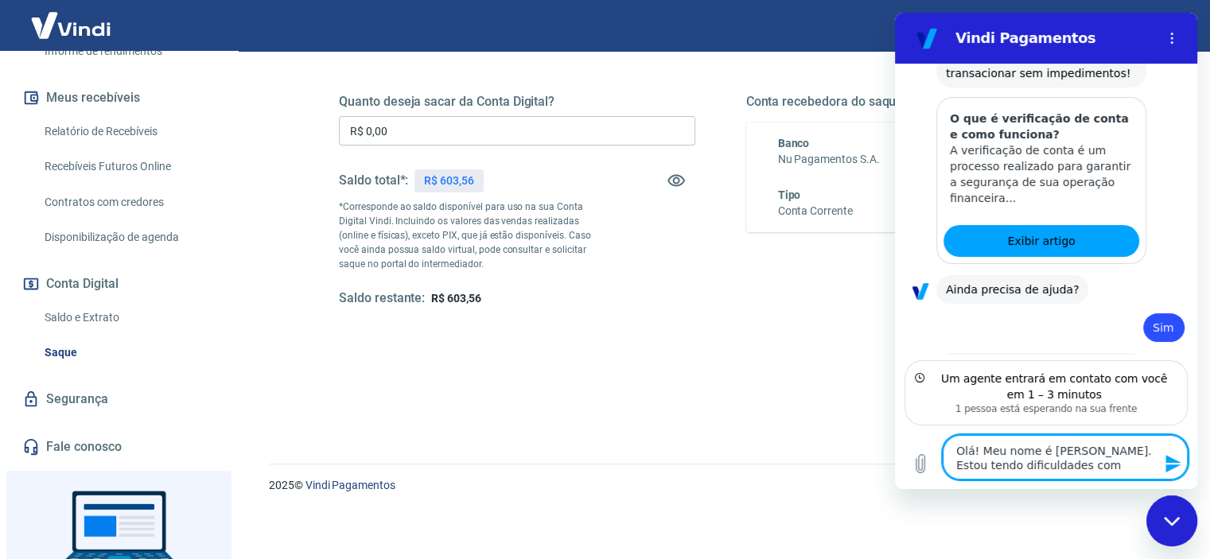
type textarea "Olá! Meu nome é [PERSON_NAME]. Estou tendo dificuldades com o"
type textarea "x"
type textarea "Olá! Meu nome é [PERSON_NAME]. Estou tendo dificuldades com o"
type textarea "x"
type textarea "Olá! Meu nome é [PERSON_NAME]. Estou tendo dificuldades com o f"
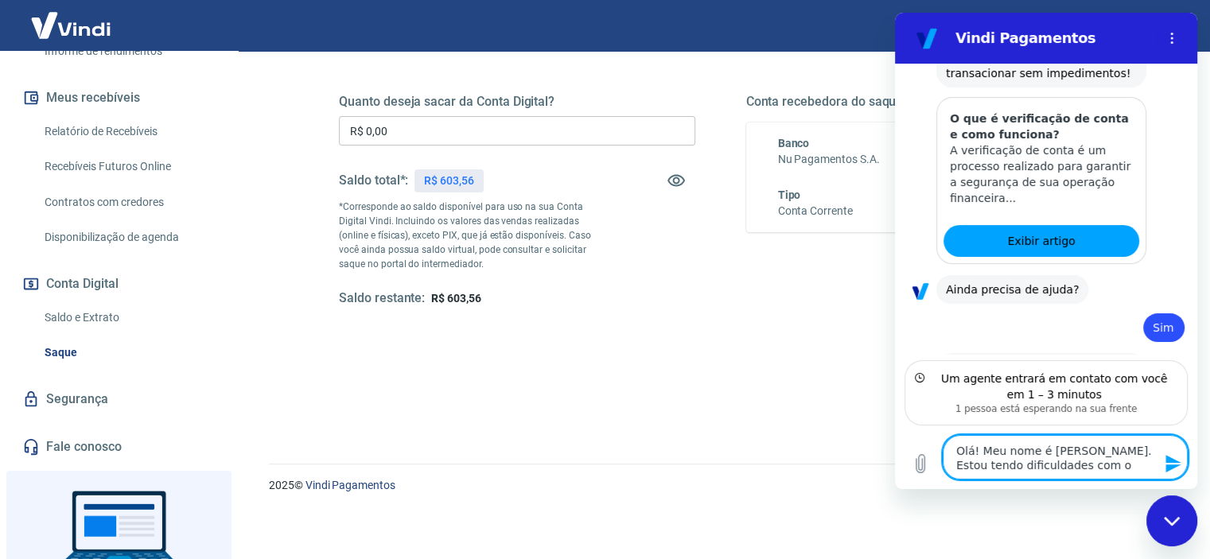
type textarea "x"
type textarea "Olá! Meu nome é [PERSON_NAME]. Estou tendo dificuldades com o fi"
type textarea "x"
type textarea "Olá! Meu nome é [PERSON_NAME]. Estou tendo dificuldades com o fin"
type textarea "x"
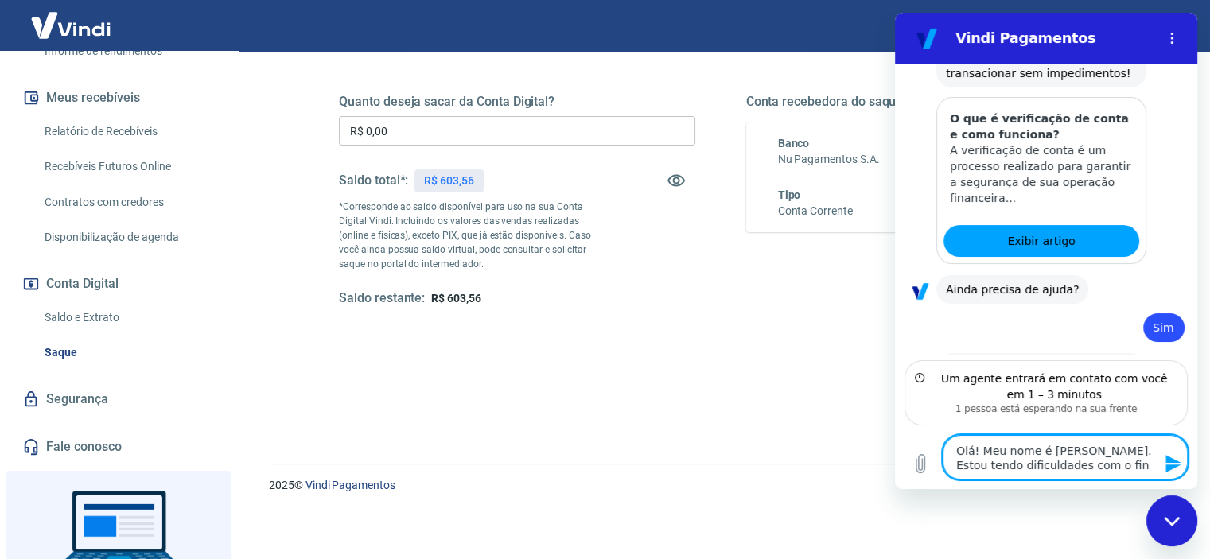
type textarea "Olá! Meu nome é [PERSON_NAME]. Estou tendo dificuldades com o fina"
type textarea "x"
type textarea "Olá! Meu nome é [PERSON_NAME]. Estou tendo dificuldades com o finan"
type textarea "x"
type textarea "Olá! Meu nome é [PERSON_NAME]. Estou tendo dificuldades com o financ"
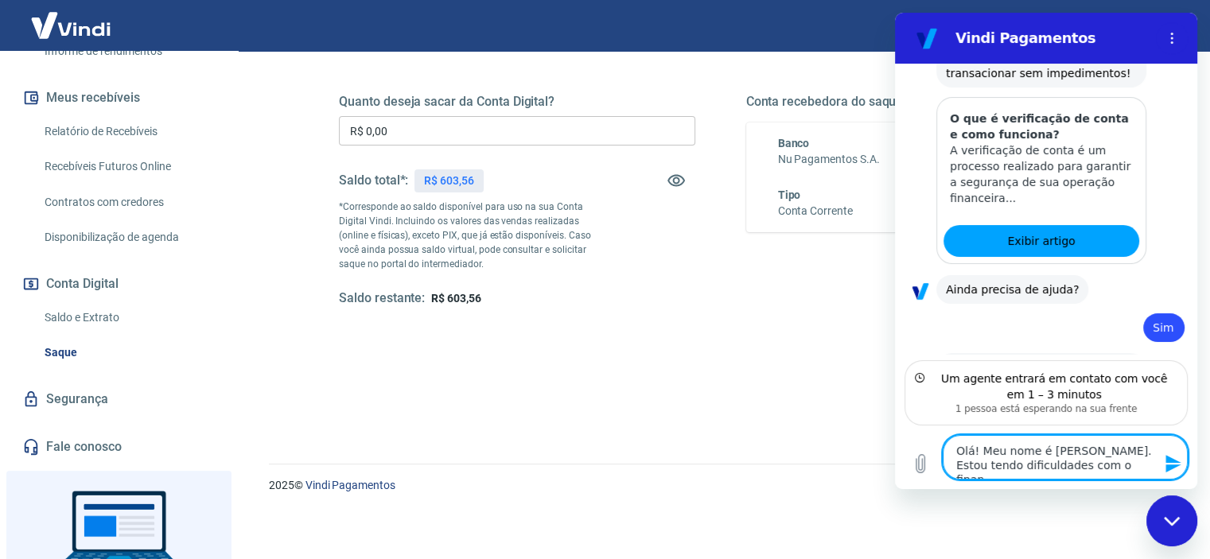
type textarea "x"
type textarea "Olá! Meu nome é [PERSON_NAME]. Estou tendo dificuldades com o finance"
type textarea "x"
type textarea "Olá! Meu nome é [PERSON_NAME]. Estou tendo dificuldades com o financei"
type textarea "x"
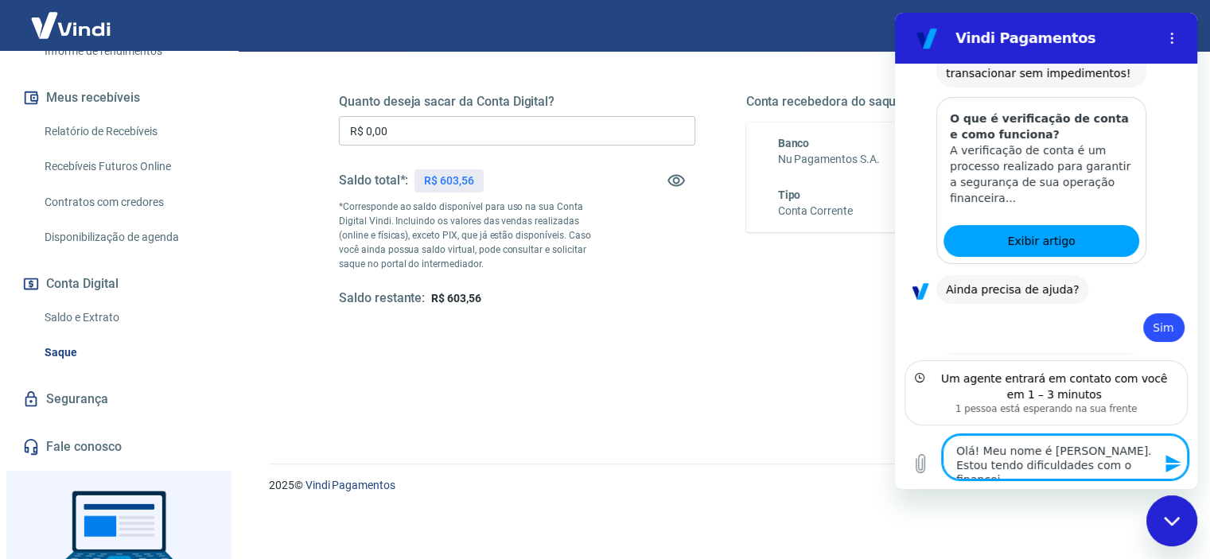
type textarea "Olá! Meu nome é [PERSON_NAME]. Estou tendo dificuldades com o financeir"
type textarea "x"
type textarea "Olá! Meu nome é [PERSON_NAME]. Estou tendo dificuldades com o financeiro"
type textarea "x"
type textarea "Olá! Meu nome é [PERSON_NAME]. Estou tendo dificuldades com o financeiro"
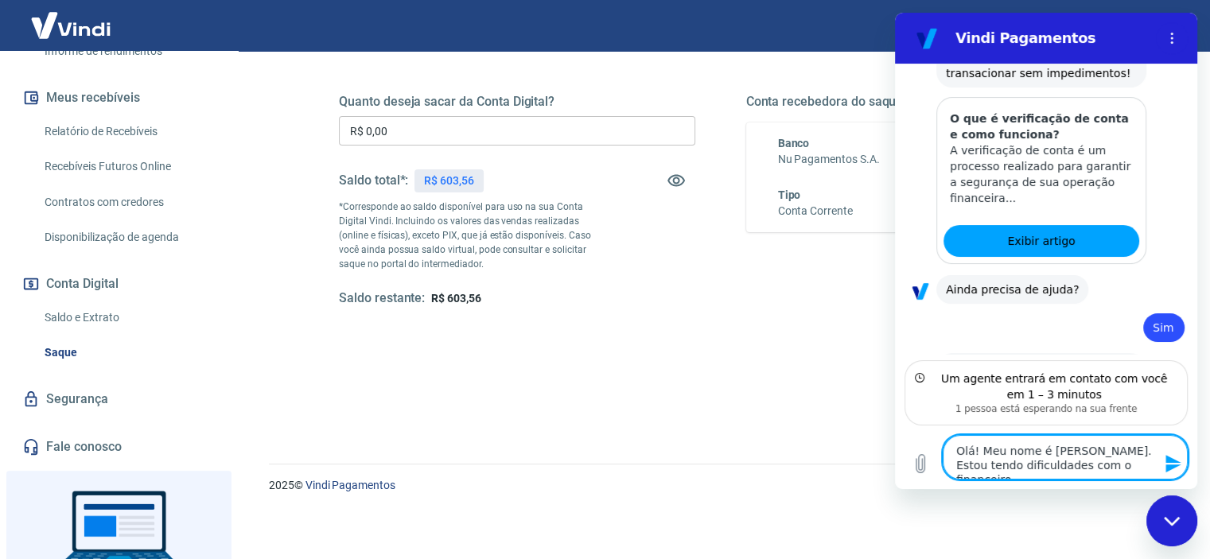
type textarea "x"
type textarea "Olá! Meu nome é [PERSON_NAME]. Estou tendo dificuldades com o financeiro"
type textarea "x"
type textarea "Olá! Meu nome é [PERSON_NAME]. Estou tendo dificuldades com o financeir"
type textarea "x"
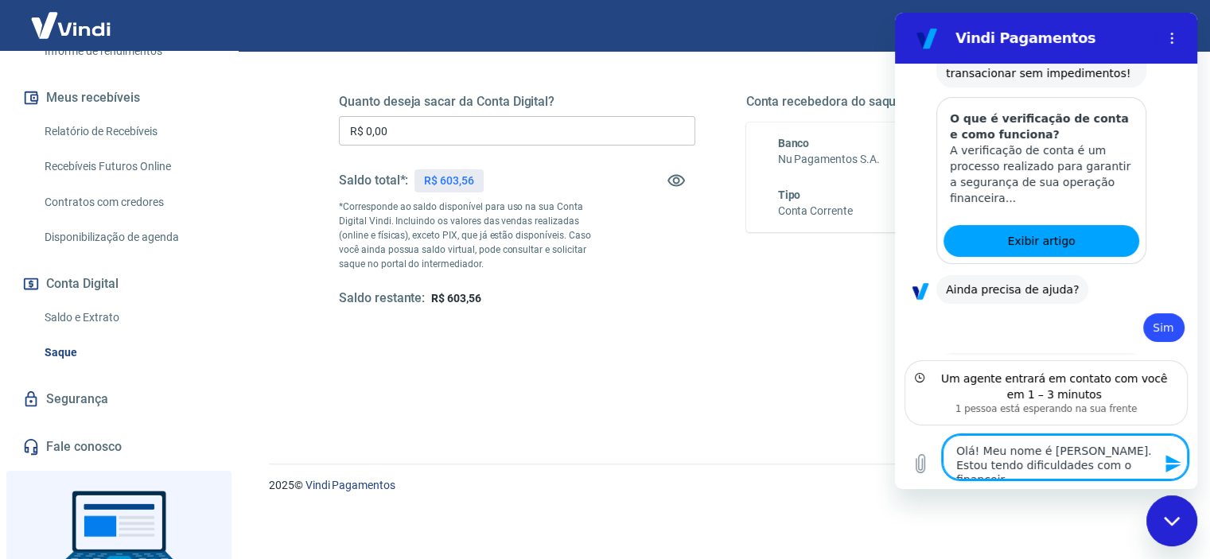
type textarea "Olá! Meu nome é [PERSON_NAME]. Estou tendo dificuldades com o financei"
type textarea "x"
type textarea "Olá! Meu nome é [PERSON_NAME]. Estou tendo dificuldades com o finance"
type textarea "x"
type textarea "Olá! Meu nome é [PERSON_NAME]. Estou tendo dificuldades com o financ"
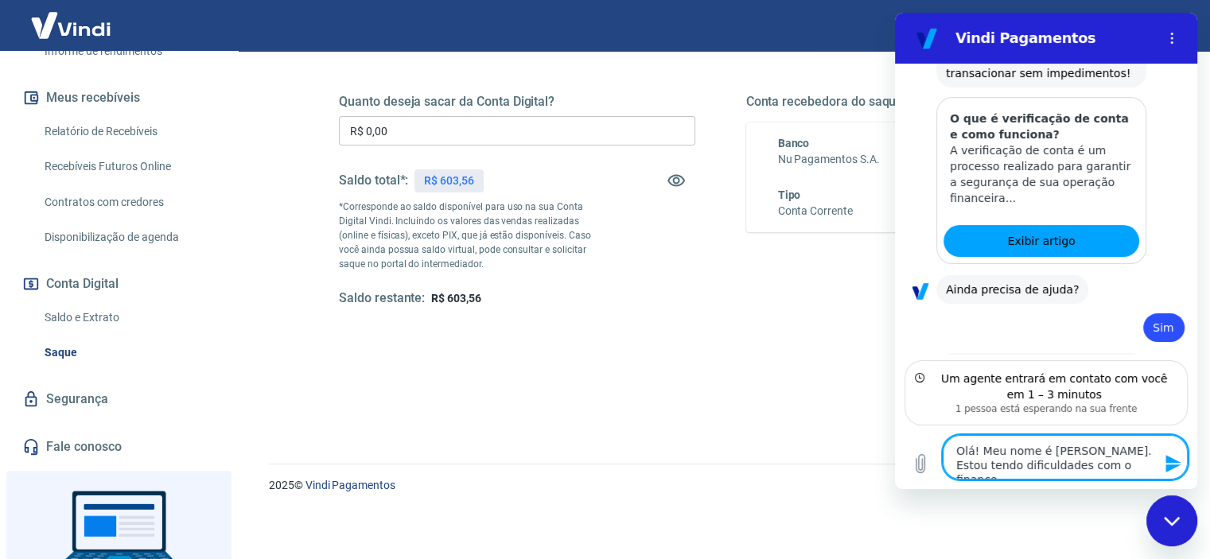
type textarea "x"
type textarea "Olá! Meu nome é [PERSON_NAME]. Estou tendo dificuldades com o finan"
type textarea "x"
type textarea "Olá! Meu nome é [PERSON_NAME]. Estou tendo dificuldades com o fina"
type textarea "x"
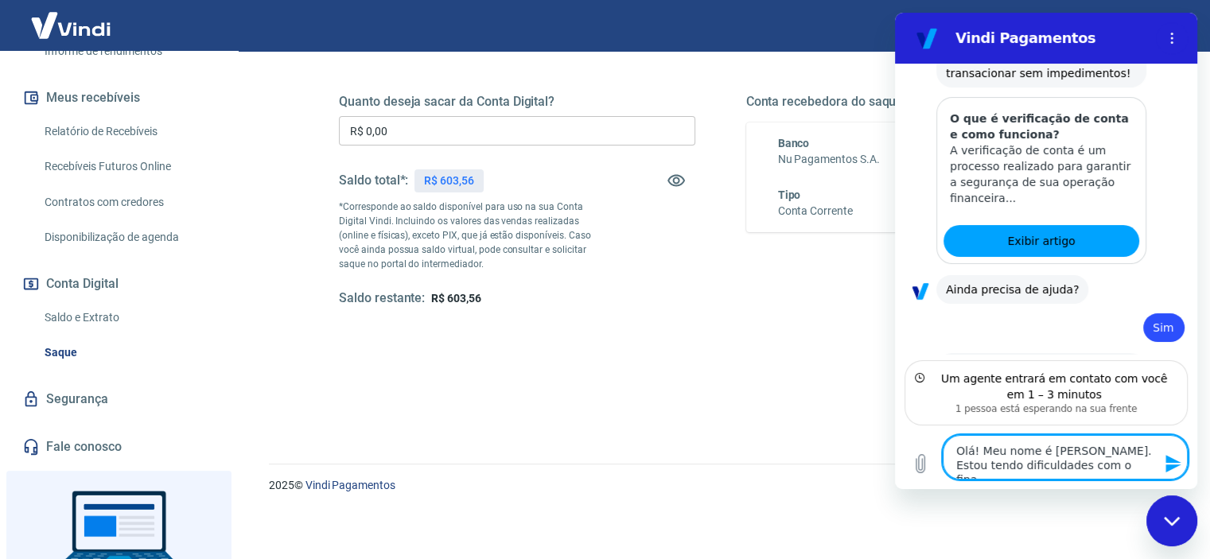
type textarea "Olá! Meu nome é [PERSON_NAME]. Estou tendo dificuldades com o fin"
type textarea "x"
type textarea "Olá! Meu nome é [PERSON_NAME]. Estou tendo dificuldades com o fi"
type textarea "x"
type textarea "Olá! Meu nome é [PERSON_NAME]. Estou tendo dificuldades com o f"
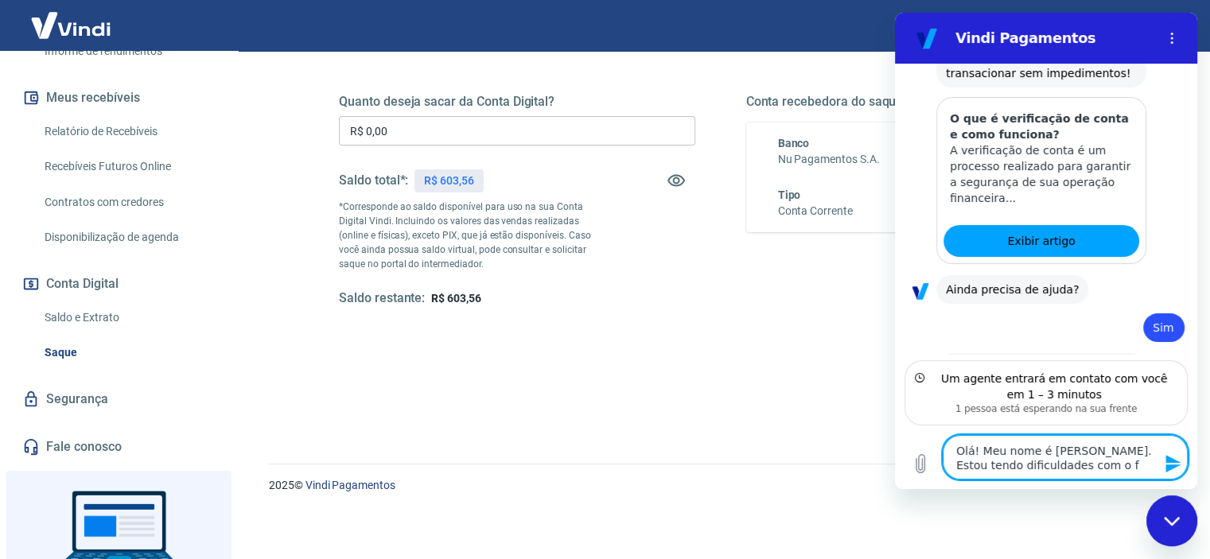
type textarea "x"
type textarea "Olá! Meu nome é [PERSON_NAME]. Estou tendo dificuldades com o"
type textarea "x"
type textarea "Olá! Meu nome é [PERSON_NAME]. Estou tendo dificuldades com o"
type textarea "x"
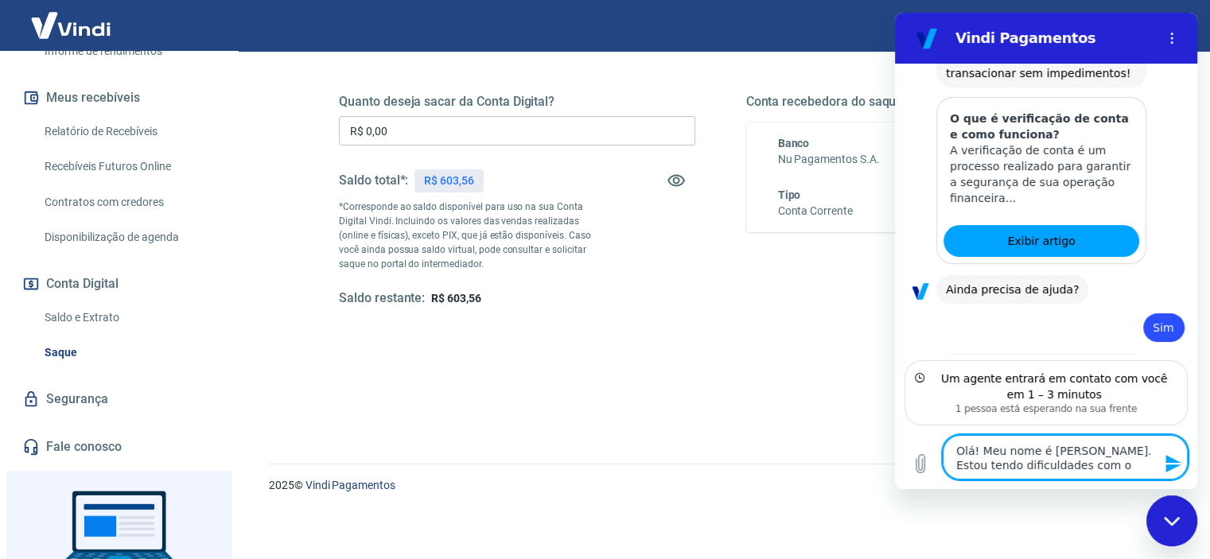
type textarea "Olá! Meu nome é [PERSON_NAME]. Estou tendo dificuldades com"
type textarea "x"
type textarea "Olá! Meu nome é [PERSON_NAME]. Estou tendo dificuldades com a"
type textarea "x"
type textarea "Olá! Meu nome é [PERSON_NAME]. Estou tendo dificuldades com a"
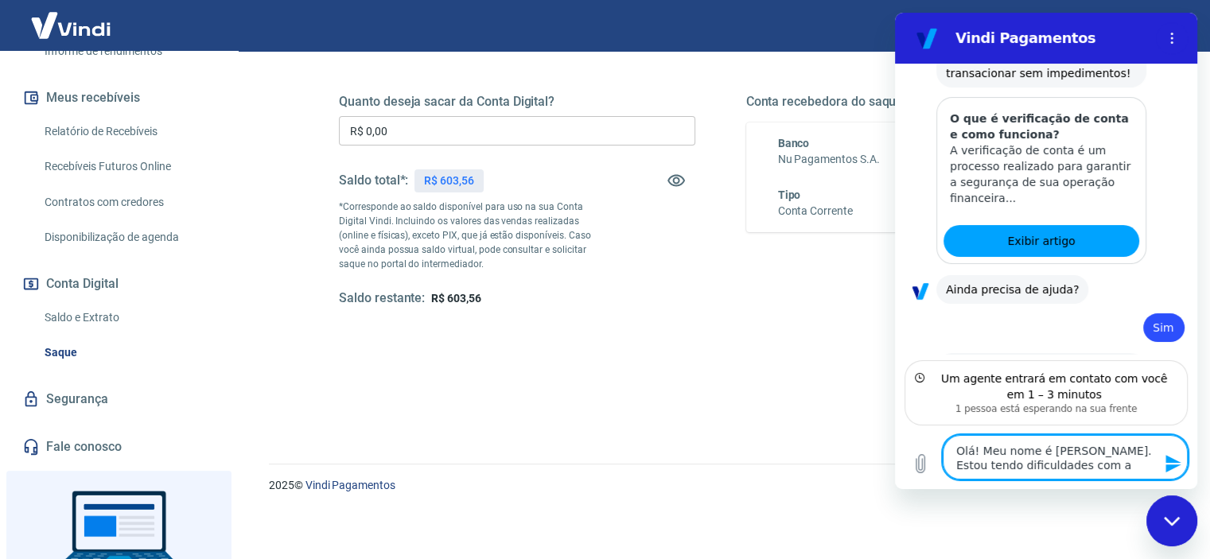
type textarea "x"
type textarea "Olá! Meu nome é [PERSON_NAME]. Estou tendo dificuldades com a a"
type textarea "x"
type textarea "Olá! Meu nome é [PERSON_NAME]. Estou tendo dificuldades com a ab"
type textarea "x"
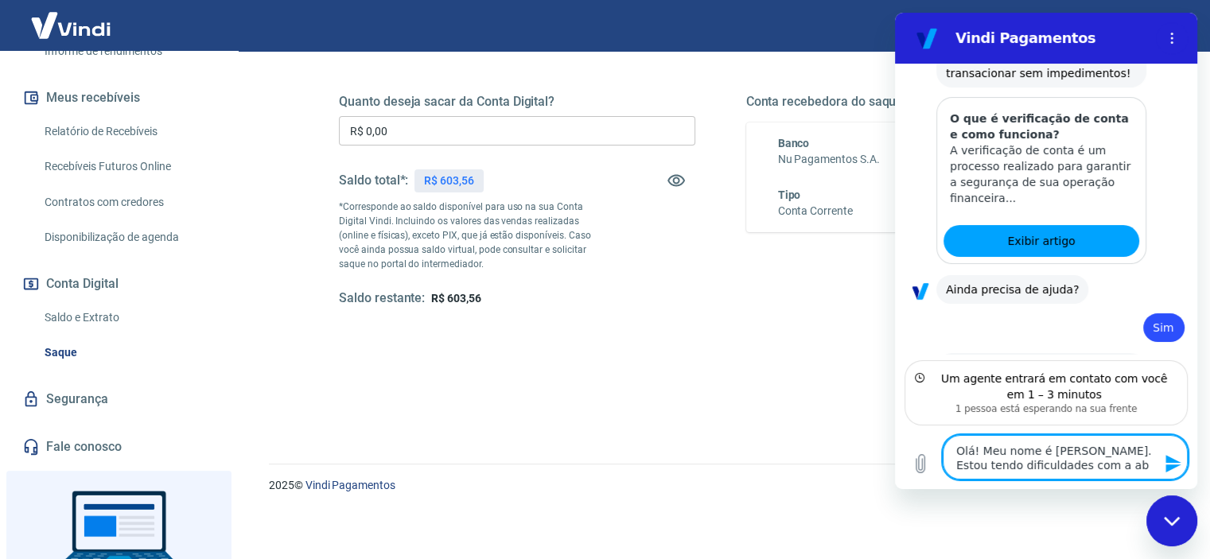
type textarea "Olá! Meu nome é [PERSON_NAME]. Estou tendo dificuldades com a abe"
type textarea "x"
type textarea "Olá! Meu nome é [PERSON_NAME]. Estou tendo dificuldades com a aber"
type textarea "x"
type textarea "Olá! Meu nome é [PERSON_NAME]. Estou tendo dificuldades com a abert"
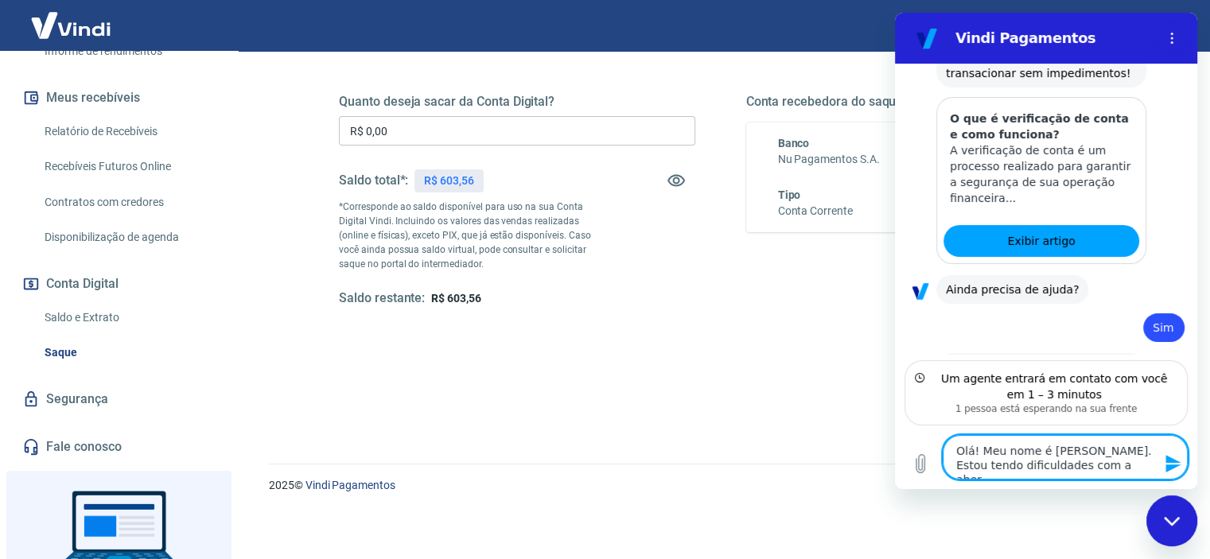
type textarea "x"
type textarea "Olá! Meu nome é [PERSON_NAME]. Estou tendo dificuldades com a abertu"
type textarea "x"
type textarea "Olá! Meu nome é [PERSON_NAME]. Estou tendo dificuldades com a abertur"
type textarea "x"
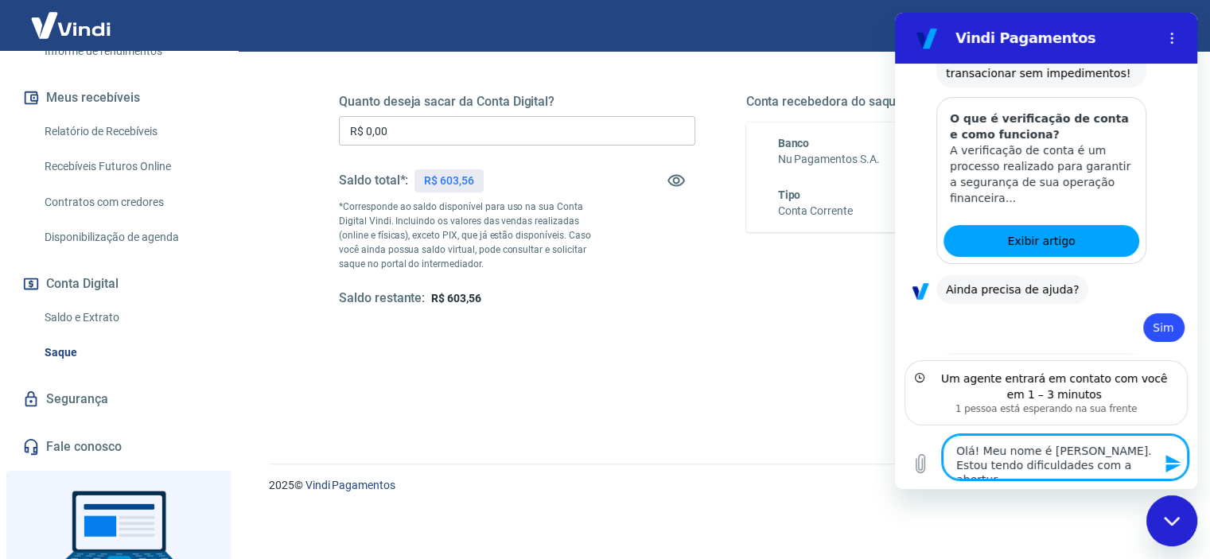
type textarea "Olá! Meu nome é [PERSON_NAME]. Estou tendo dificuldades com a abertura"
type textarea "x"
type textarea "Olá! Meu nome é [PERSON_NAME]. Estou tendo dificuldades com a abertura"
type textarea "x"
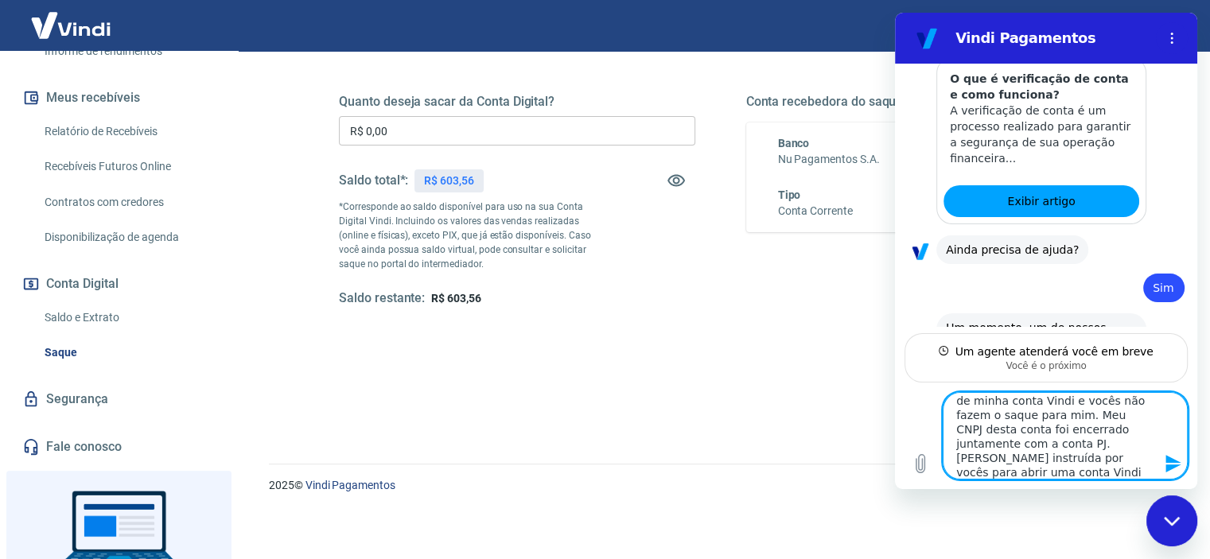
scroll to position [93, 0]
click at [1113, 455] on textarea "Olá! Meu nome é [PERSON_NAME]. Estou tendo dificuldades com a abertura de chama…" at bounding box center [1064, 435] width 245 height 87
click at [1133, 477] on textarea "Olá! Meu nome é [PERSON_NAME]. Estou tendo dificuldades com a abertura de chama…" at bounding box center [1064, 435] width 245 height 87
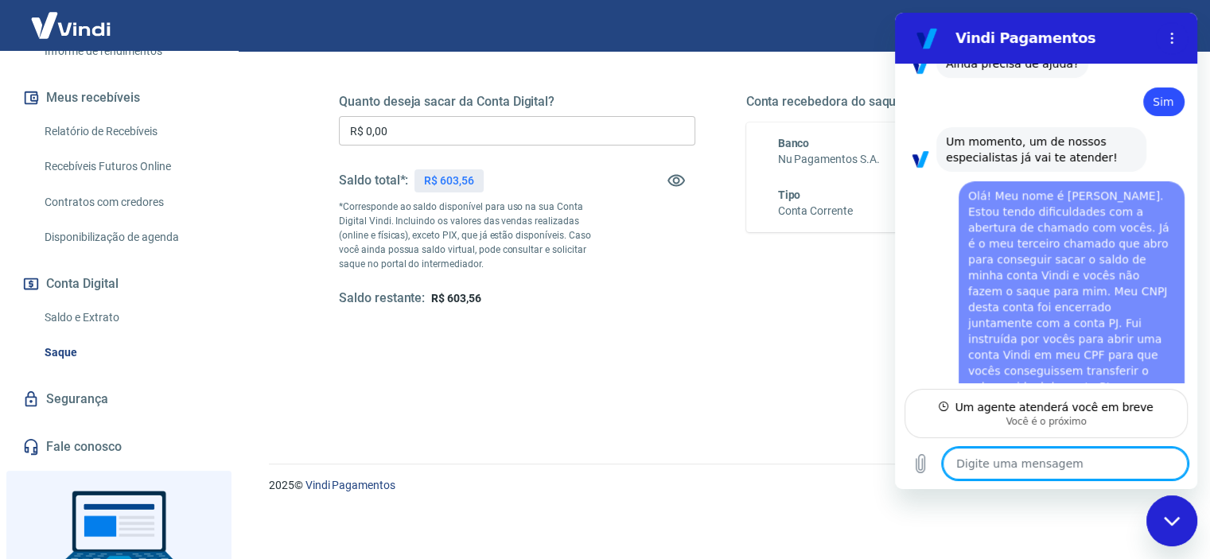
scroll to position [1777, 0]
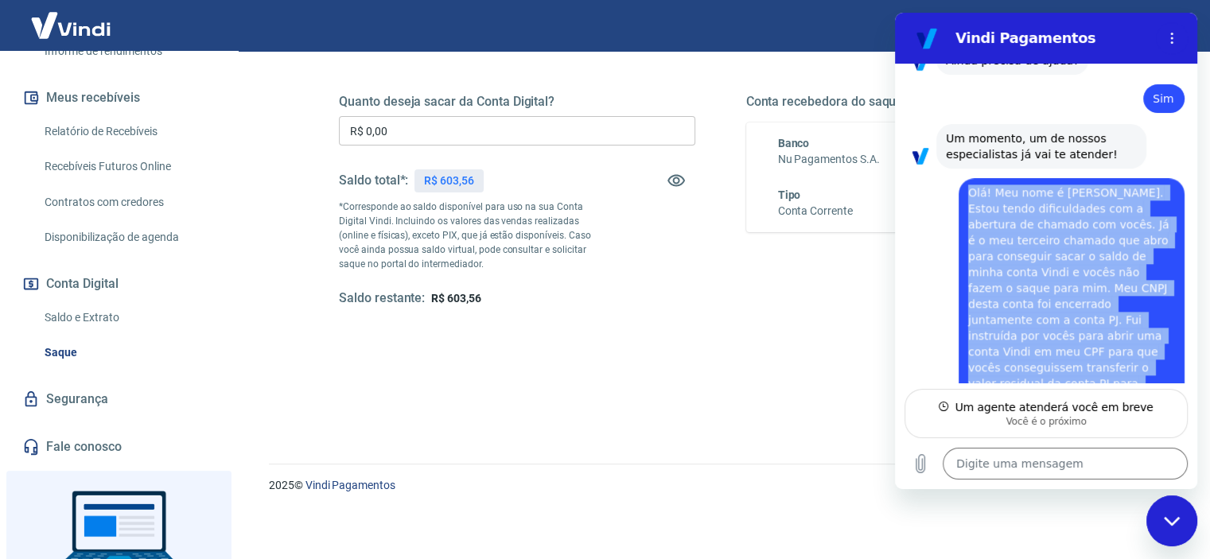
drag, startPoint x: 970, startPoint y: 142, endPoint x: 1153, endPoint y: 352, distance: 278.5
click at [1153, 352] on span "Olá! Meu nome é [PERSON_NAME]. Estou tendo dificuldades com a abertura de chama…" at bounding box center [1072, 311] width 209 height 251
drag, startPoint x: 1156, startPoint y: 352, endPoint x: 965, endPoint y: 146, distance: 280.3
click at [965, 178] on div "diz: Olá! Meu nome é [PERSON_NAME]. Estou tendo dificuldades com a abertura de …" at bounding box center [1071, 311] width 226 height 267
copy span "Olá! Meu nome é [PERSON_NAME]. Estou tendo dificuldades com a abertura de chama…"
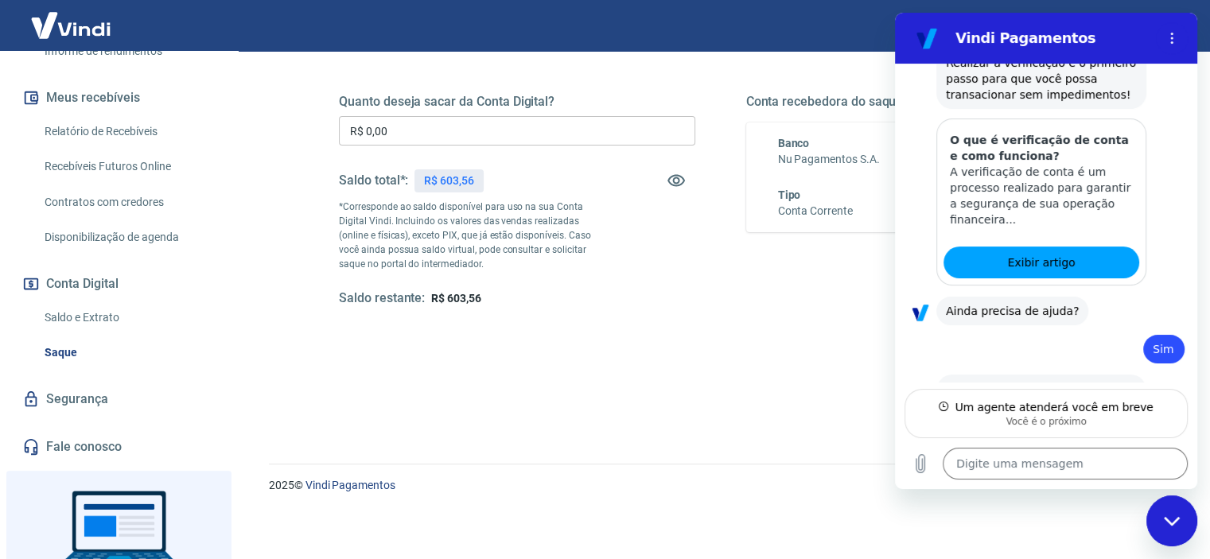
scroll to position [1697, 0]
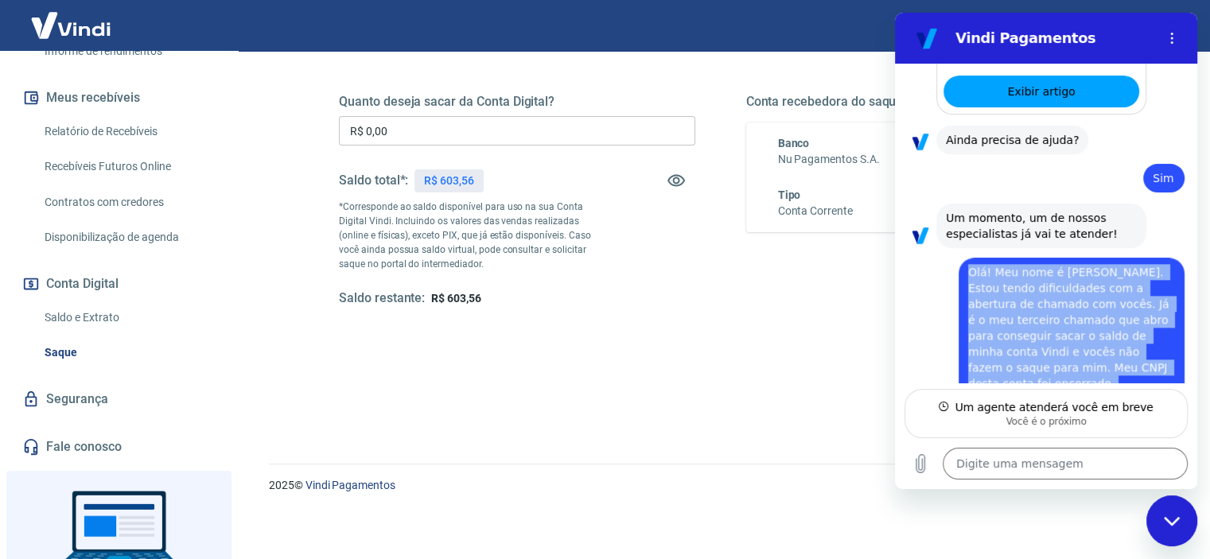
copy span "Olá! Meu nome é [PERSON_NAME]. Estou tendo dificuldades com a abertura de chama…"
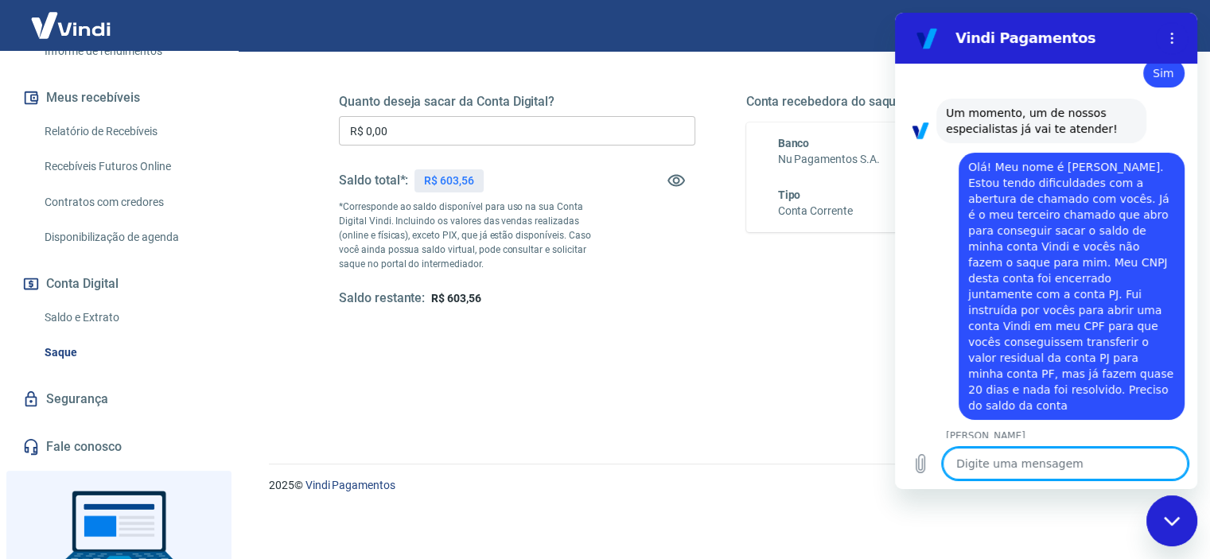
scroll to position [1805, 0]
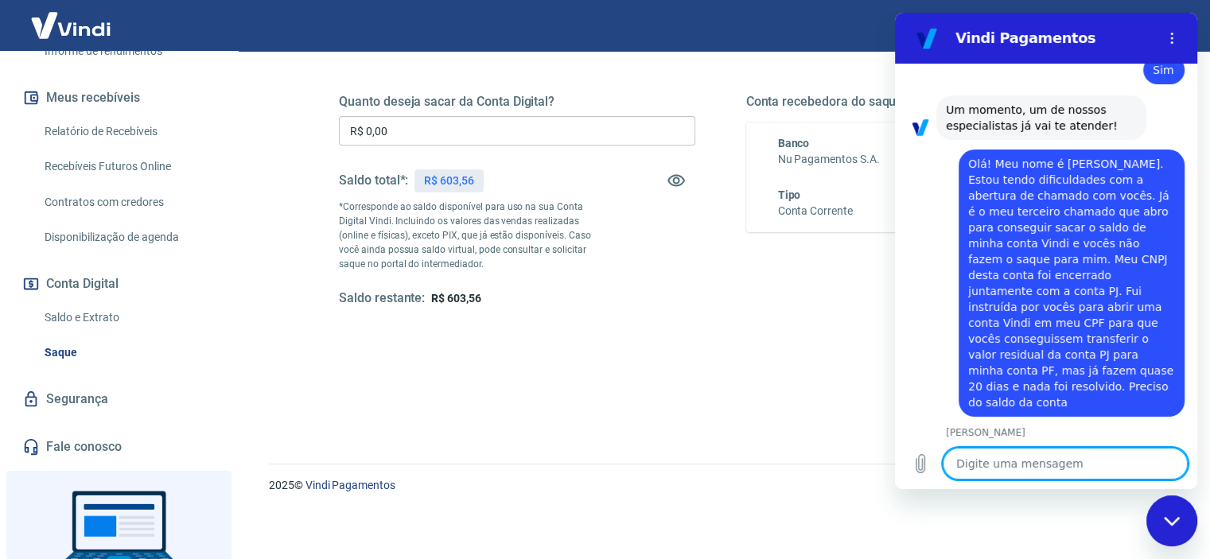
paste textarea "Olá! Meu nome é [PERSON_NAME]. Estou tendo dificuldades com a abertura de chama…"
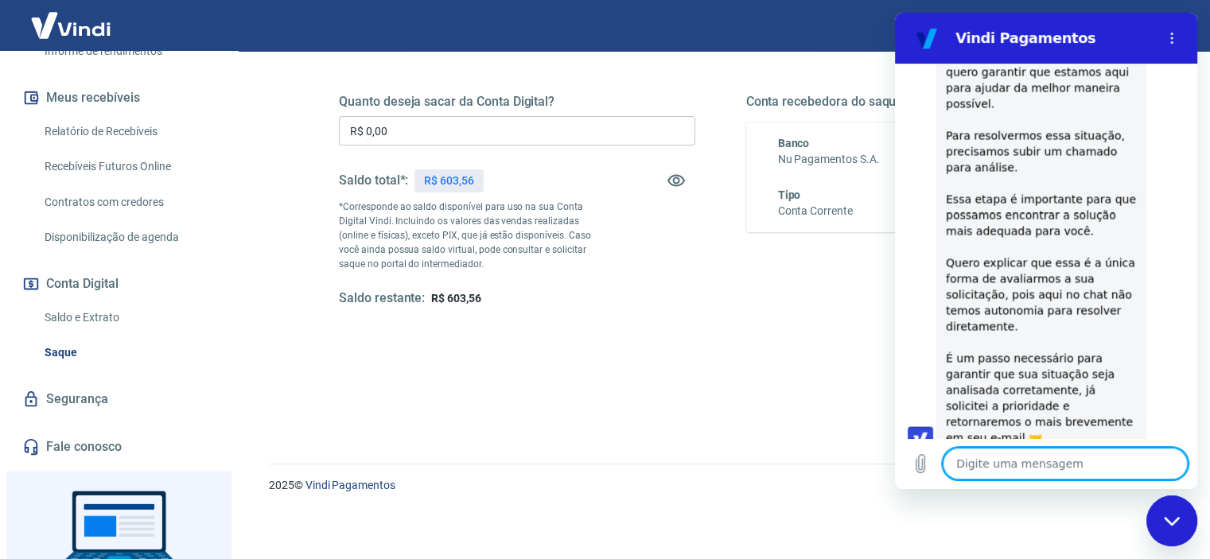
scroll to position [3054, 0]
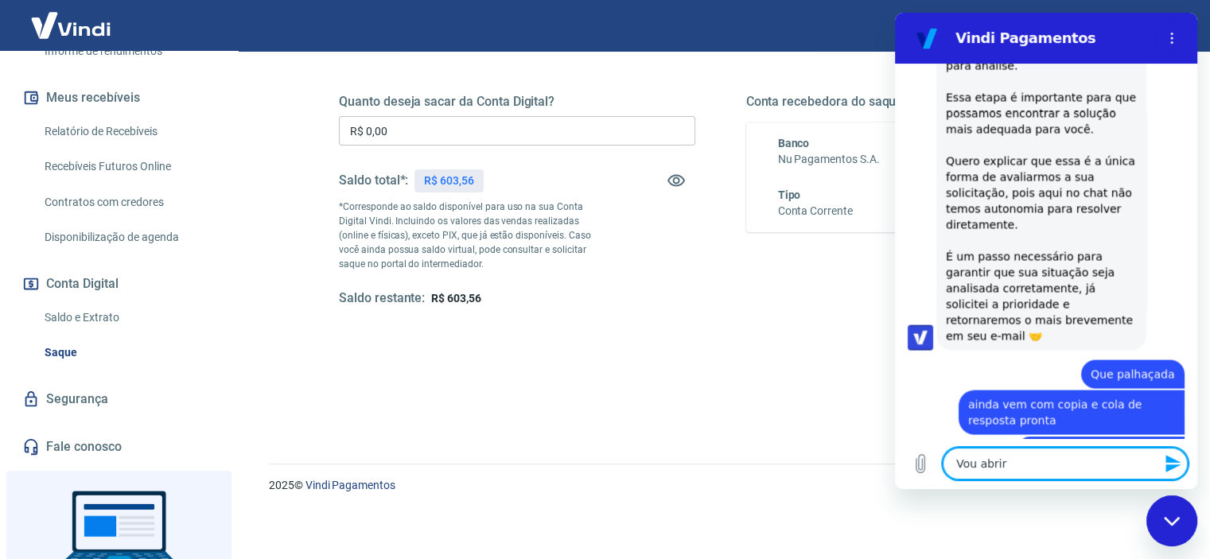
paste textarea "uma reclamação formal no site do Banco Central do Brasil,"
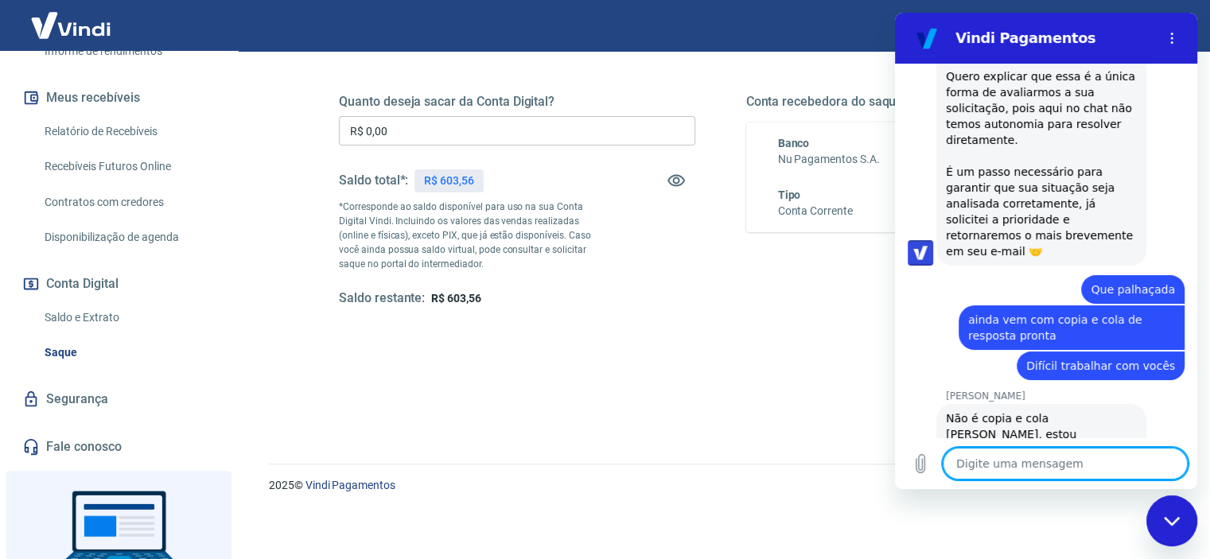
scroll to position [3168, 0]
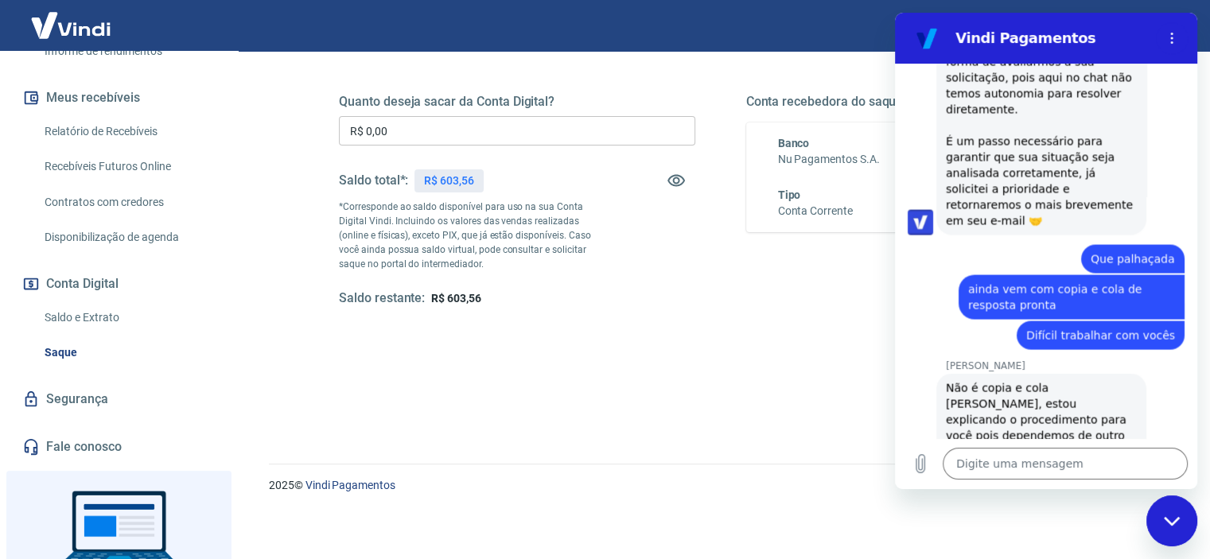
click at [1187, 526] on div "Fechar janela de mensagens" at bounding box center [1172, 521] width 48 height 48
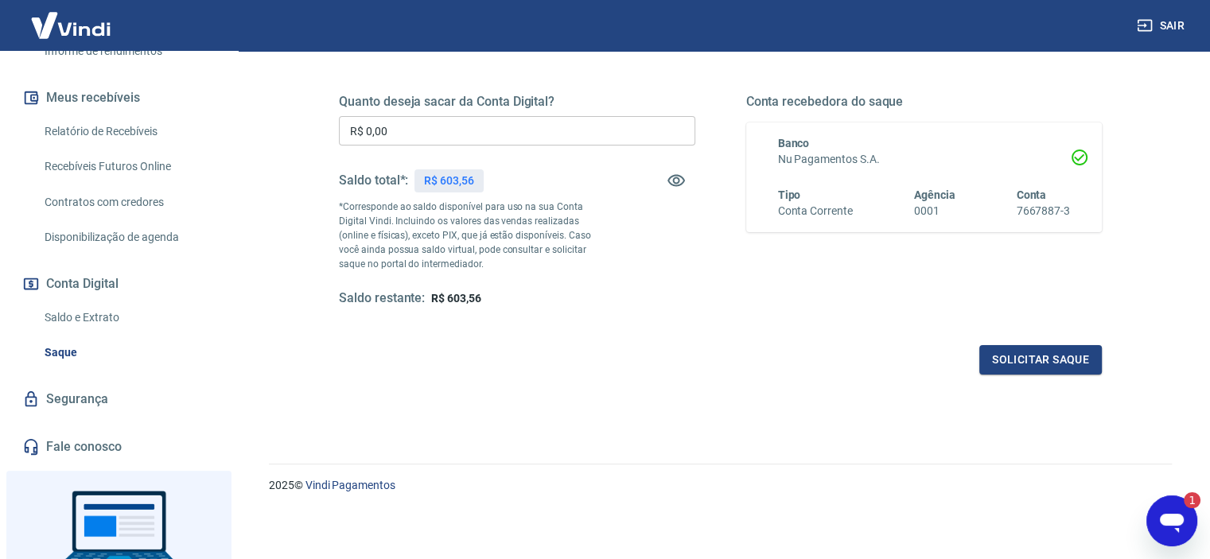
scroll to position [0, 0]
click at [1161, 501] on div "Abrir janela de mensagens, 1 mensagem não lida" at bounding box center [1172, 521] width 48 height 48
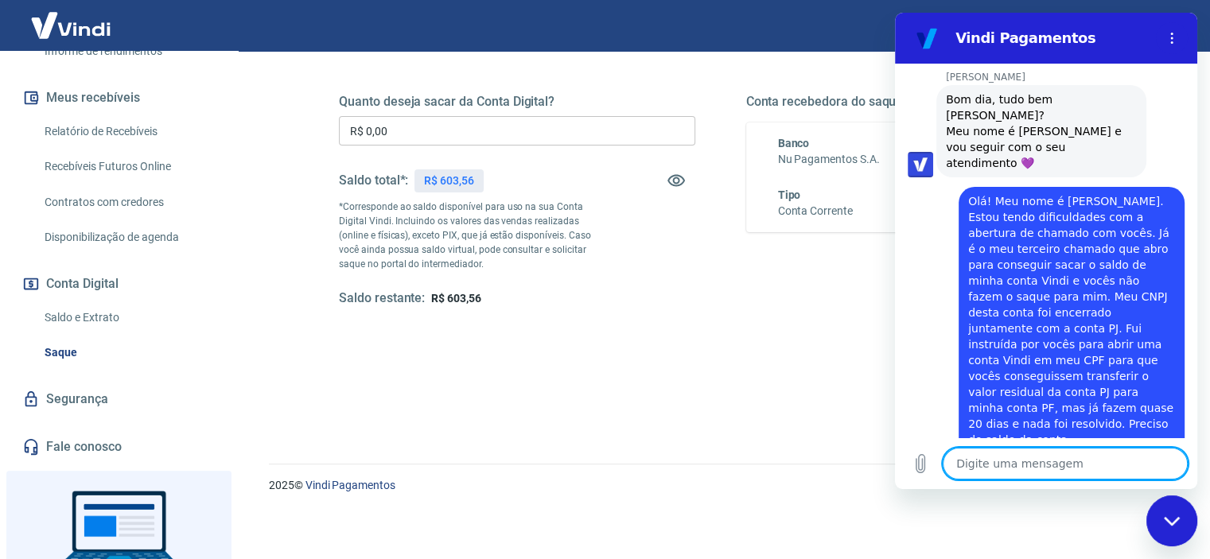
scroll to position [2150, 0]
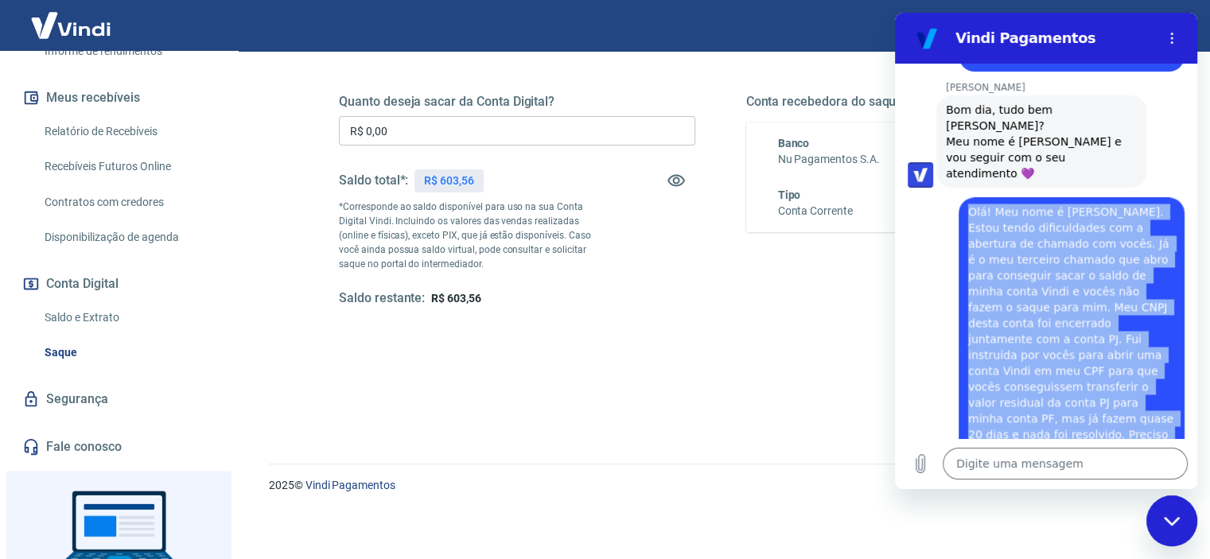
drag, startPoint x: 968, startPoint y: 98, endPoint x: 1164, endPoint y: 301, distance: 282.9
click at [1164, 301] on div "diz: Olá! Meu nome é [PERSON_NAME]. Estou tendo dificuldades com a abertura de …" at bounding box center [1071, 330] width 226 height 267
copy span "Olá! Meu nome é [PERSON_NAME]. Estou tendo dificuldades com a abertura de chama…"
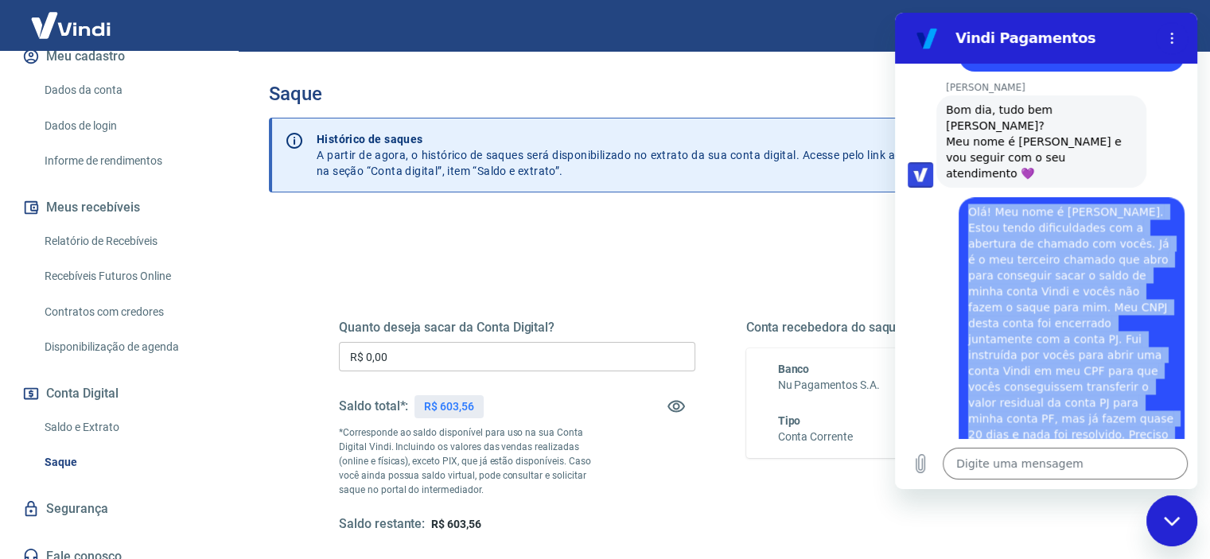
scroll to position [0, 0]
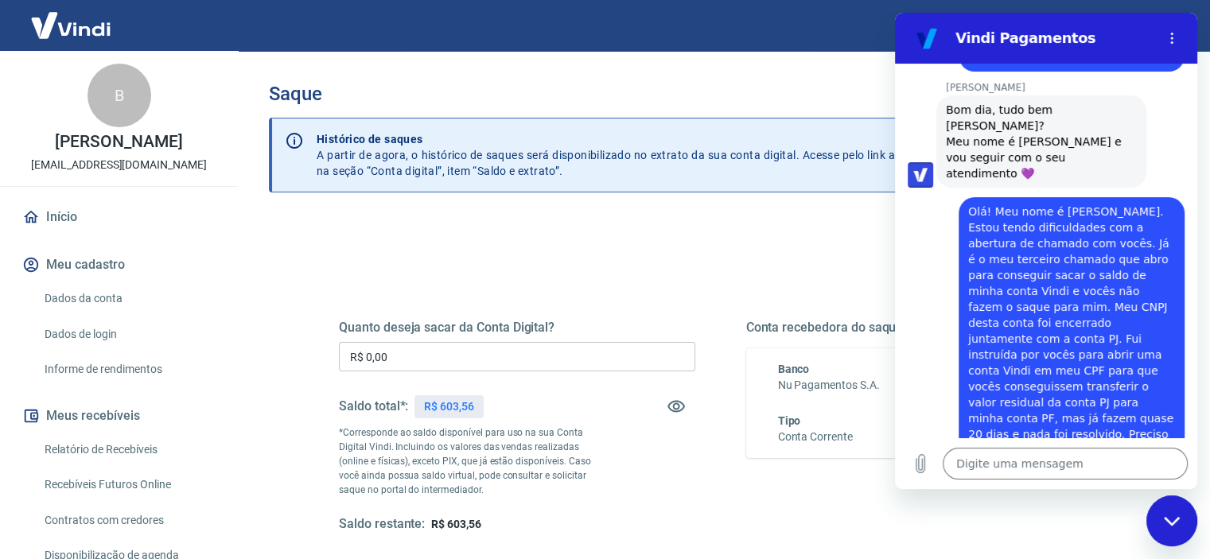
drag, startPoint x: 1017, startPoint y: 387, endPoint x: 930, endPoint y: 390, distance: 87.5
click at [930, 487] on div "[PERSON_NAME] diz: Verifiquei que sua solicitação está em aberto e sendo tratad…" at bounding box center [1051, 534] width 289 height 94
copy span "ticket 1671481"
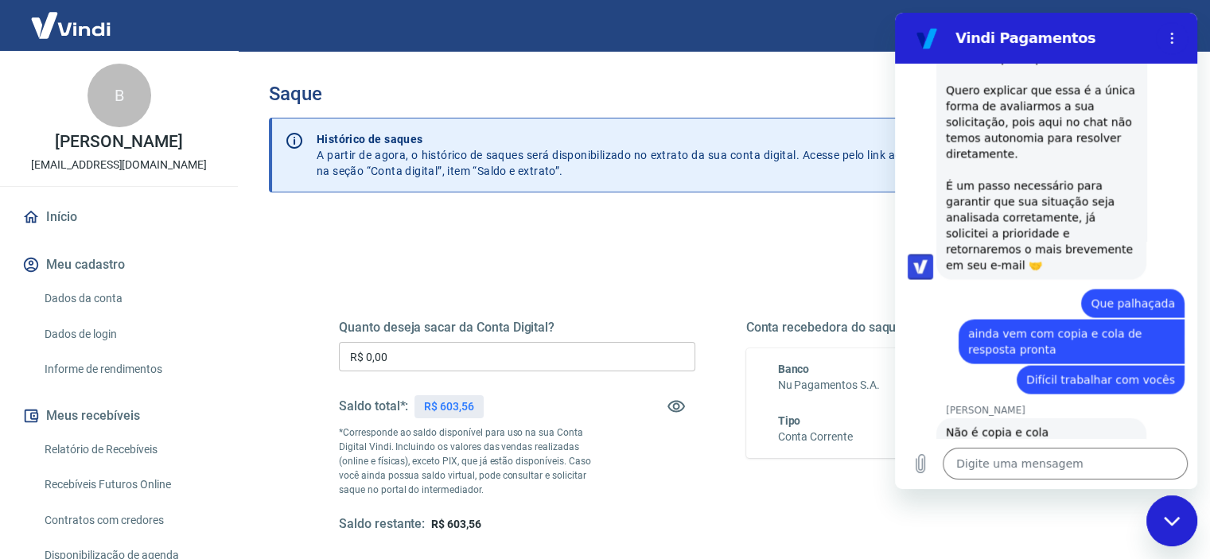
scroll to position [3436, 0]
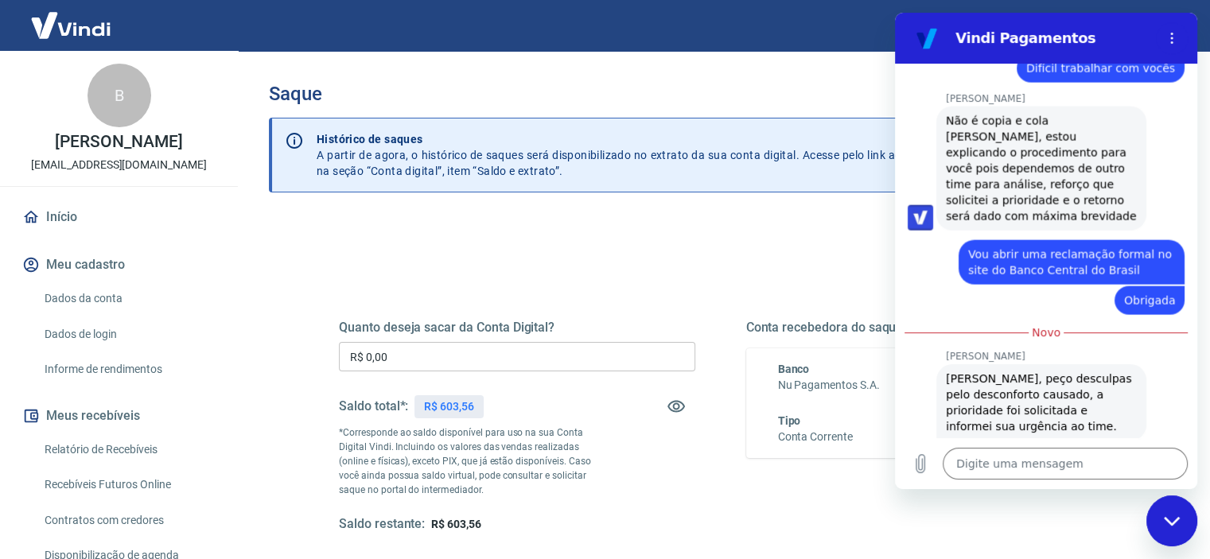
click at [1180, 515] on div "Fechar janela de mensagens" at bounding box center [1172, 521] width 48 height 48
